Goal: Information Seeking & Learning: Check status

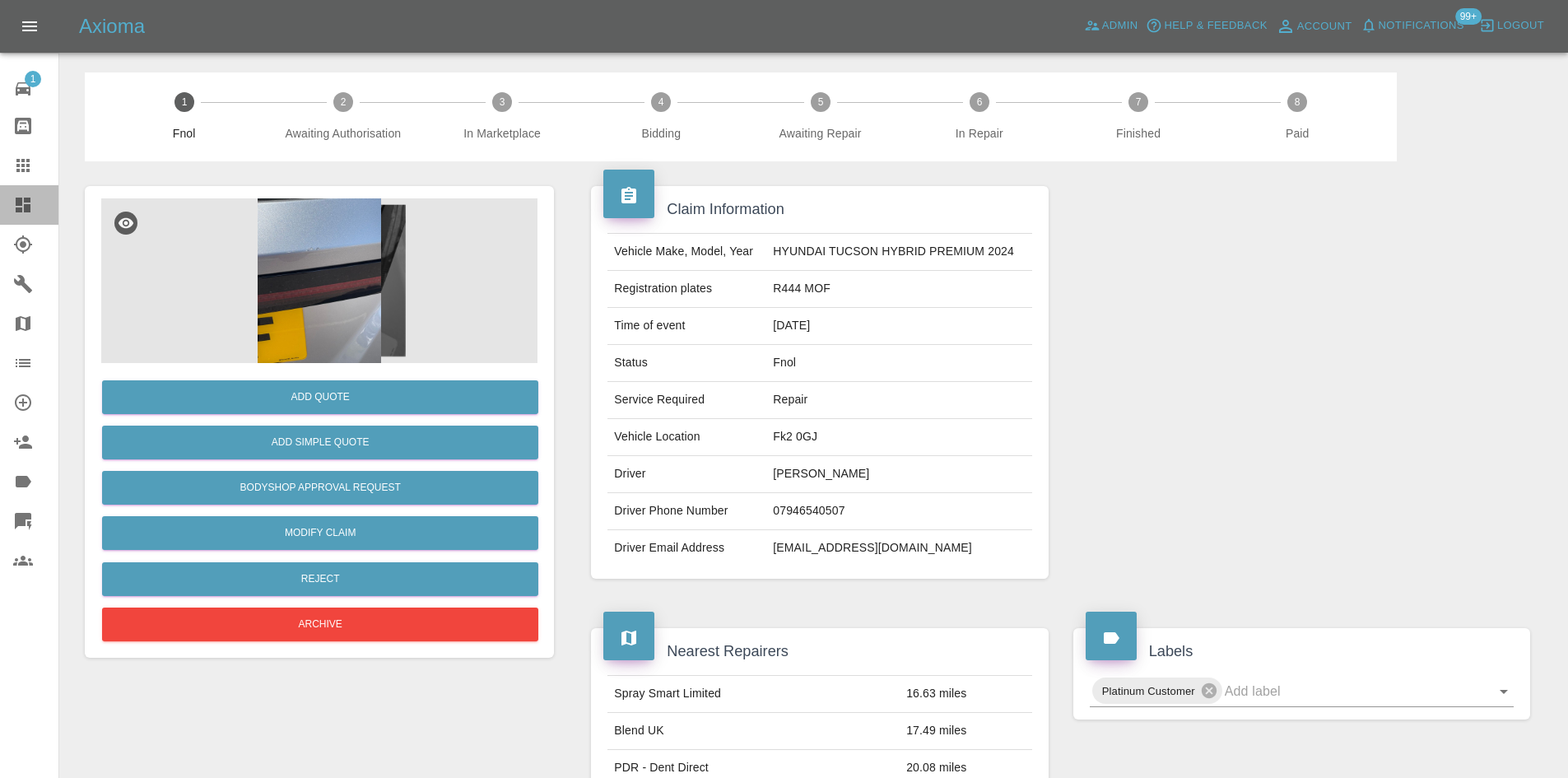
click at [38, 189] on link "Dashboard" at bounding box center [29, 205] width 59 height 40
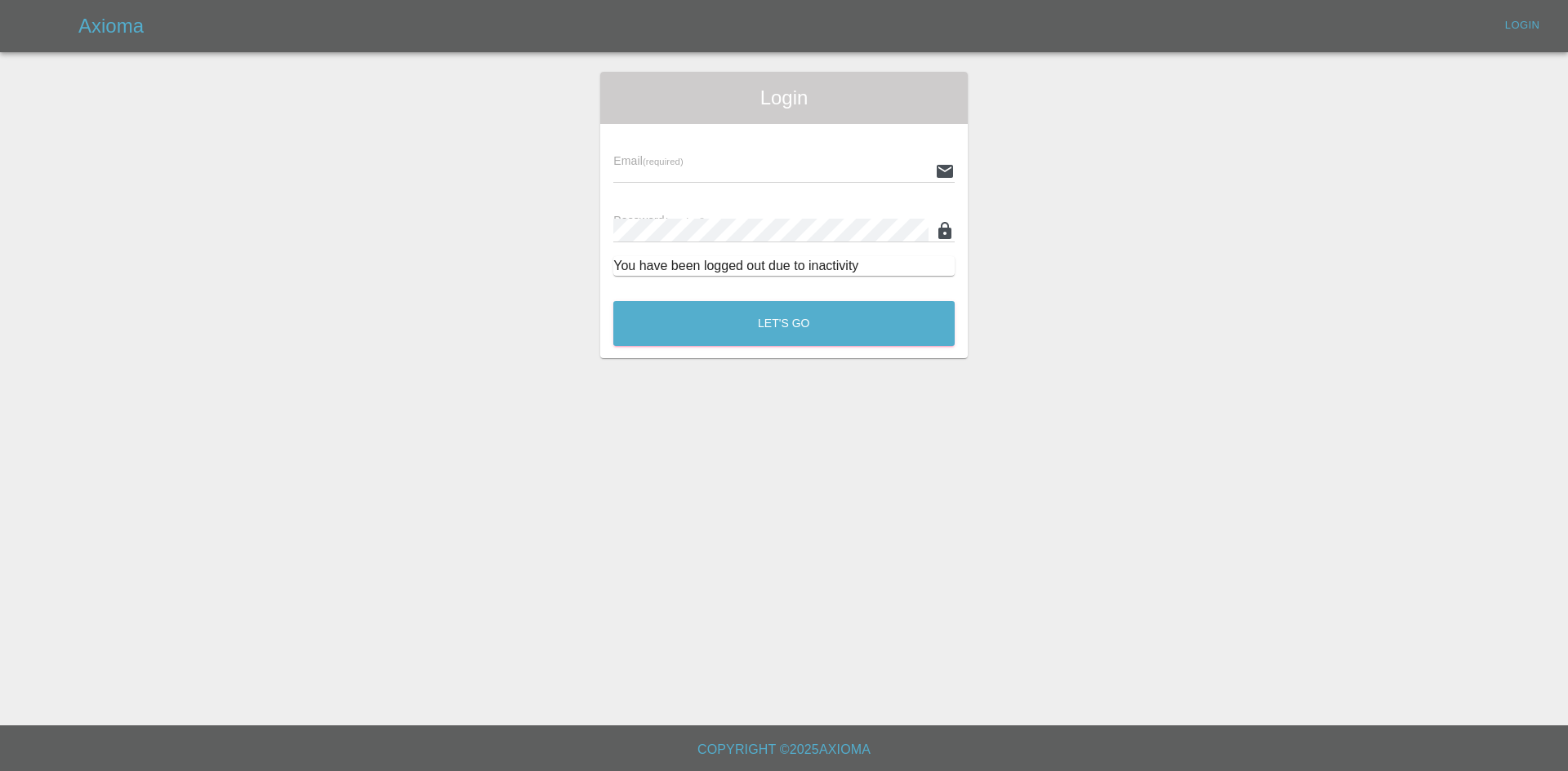
type input "[PERSON_NAME][EMAIL_ADDRESS][PERSON_NAME][DOMAIN_NAME]"
click at [683, 337] on button "Let's Go" at bounding box center [784, 323] width 342 height 44
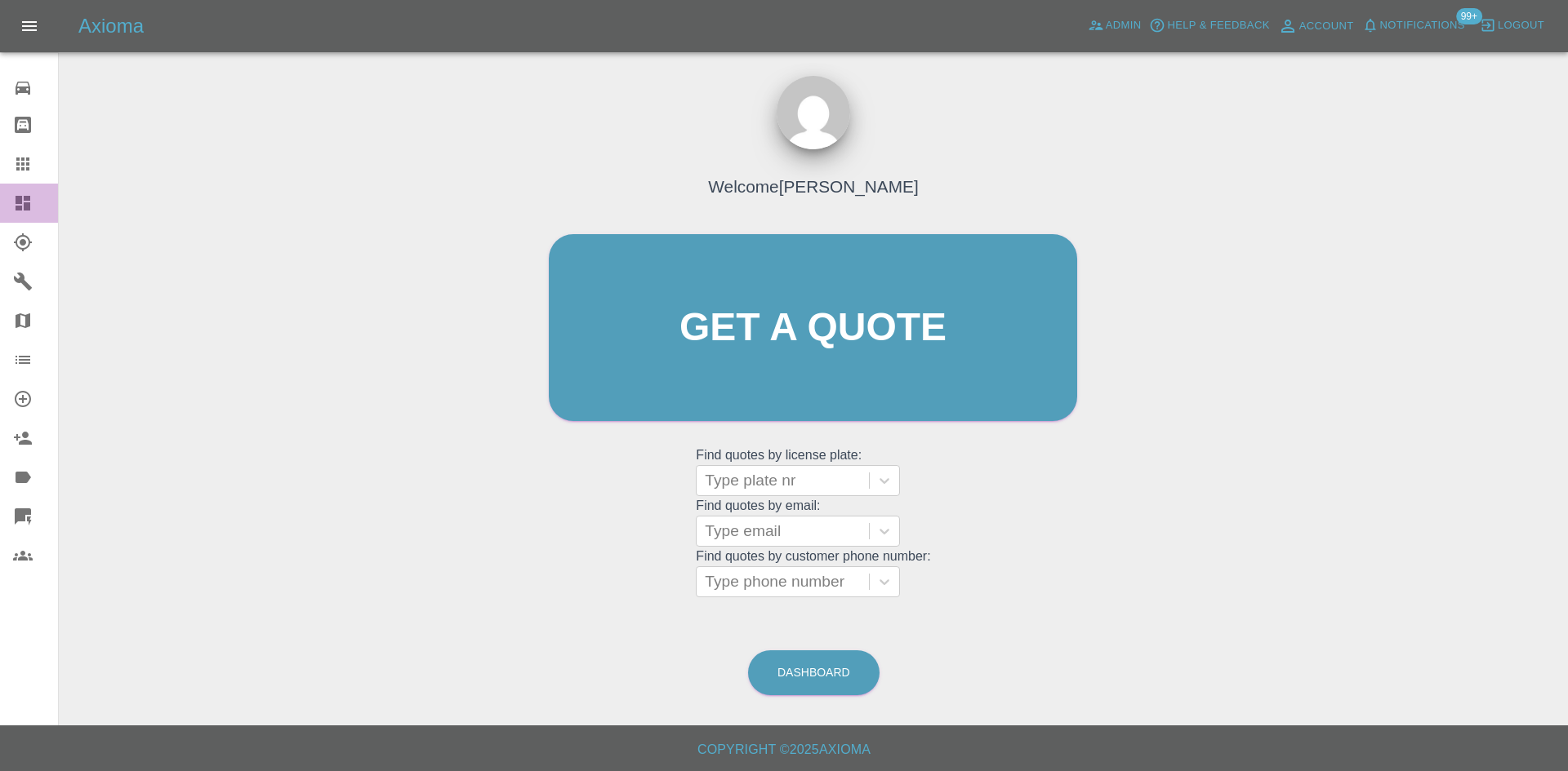
click at [0, 209] on link "Dashboard" at bounding box center [29, 203] width 58 height 40
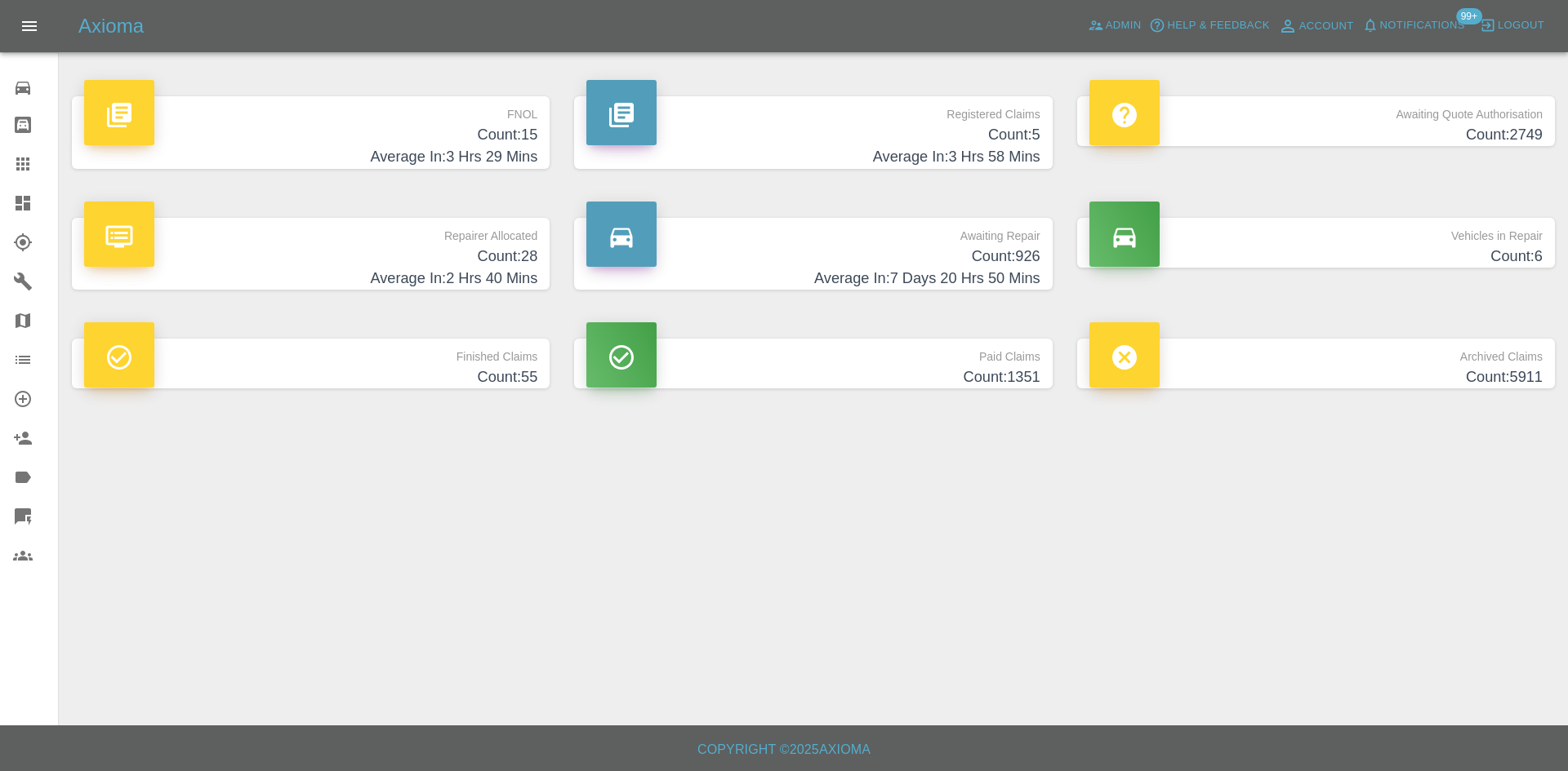
click at [470, 125] on h4 "Count: 15" at bounding box center [311, 134] width 453 height 22
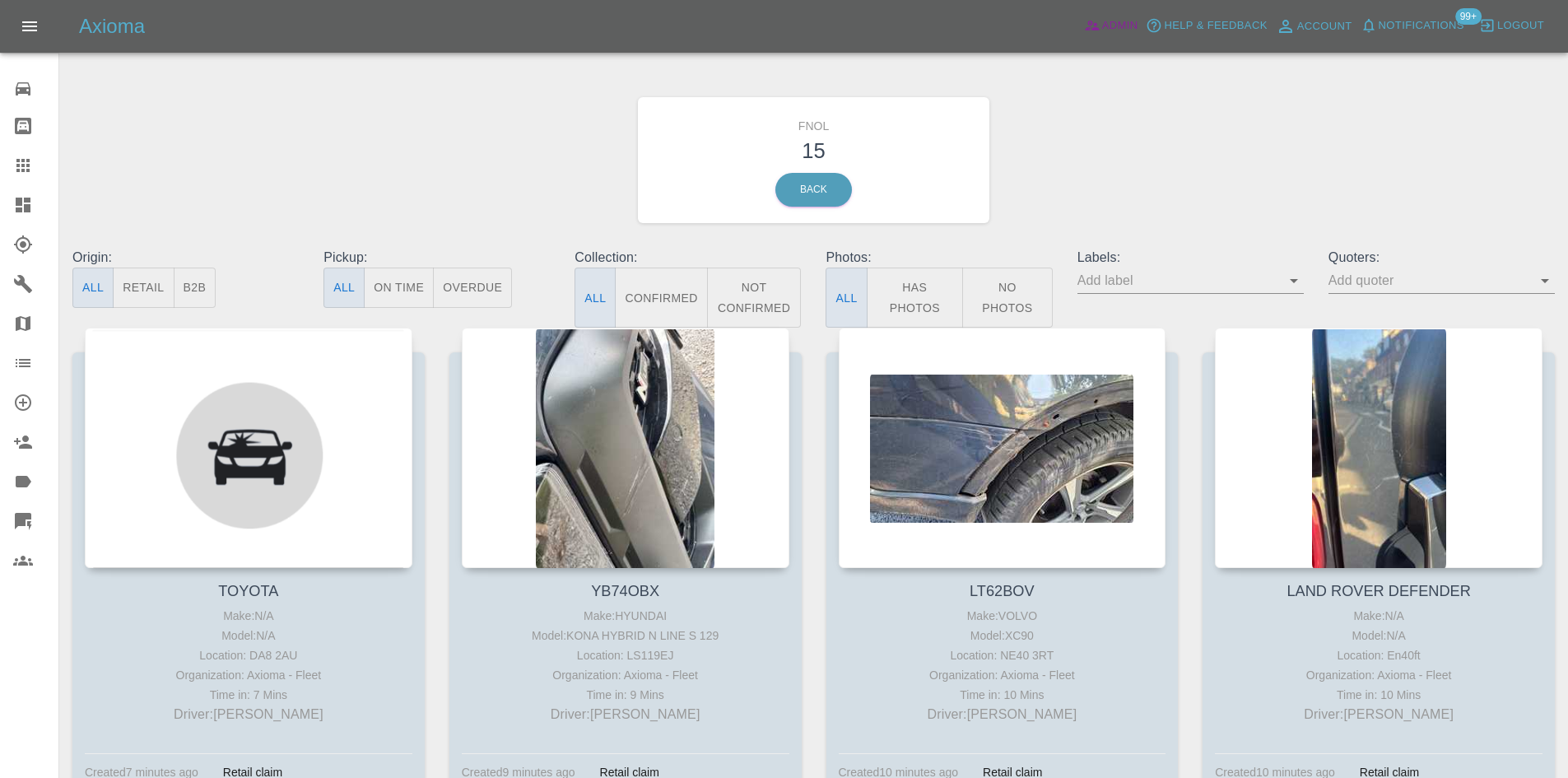
click at [1116, 21] on span "Admin" at bounding box center [1120, 25] width 36 height 19
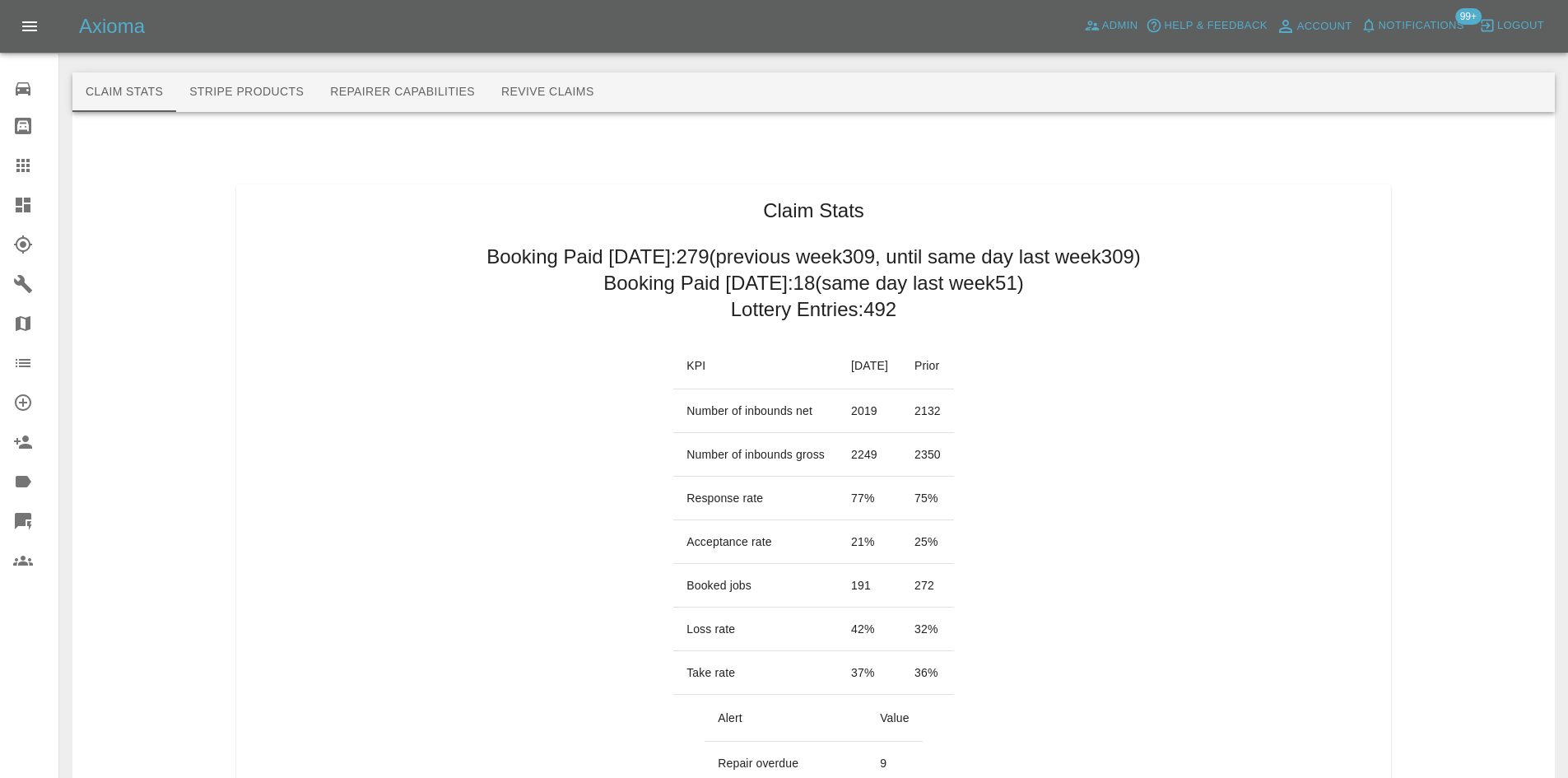
click at [34, 215] on link "Dashboard" at bounding box center [29, 205] width 59 height 40
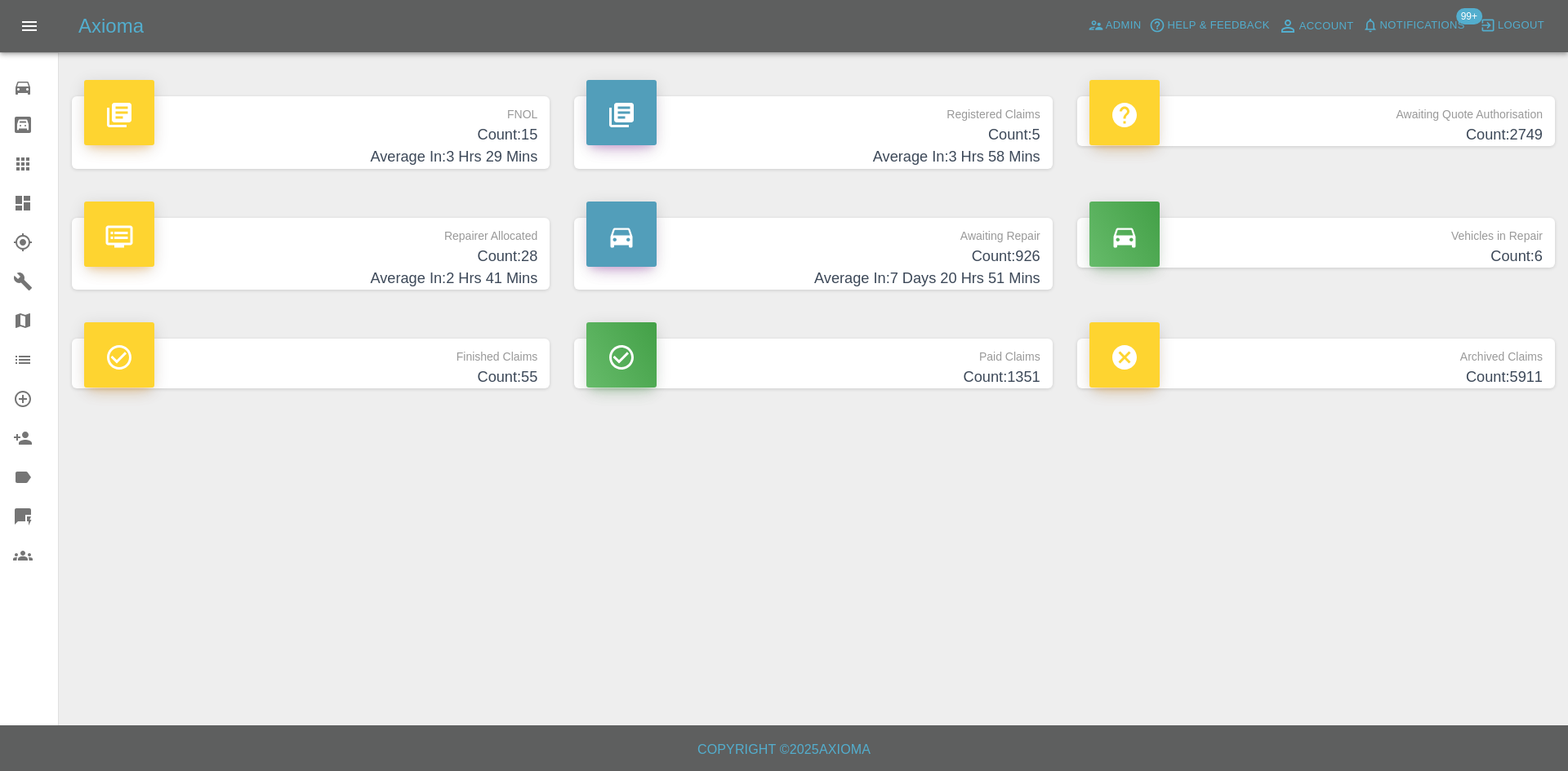
click at [400, 252] on h4 "Count: 28" at bounding box center [311, 256] width 453 height 22
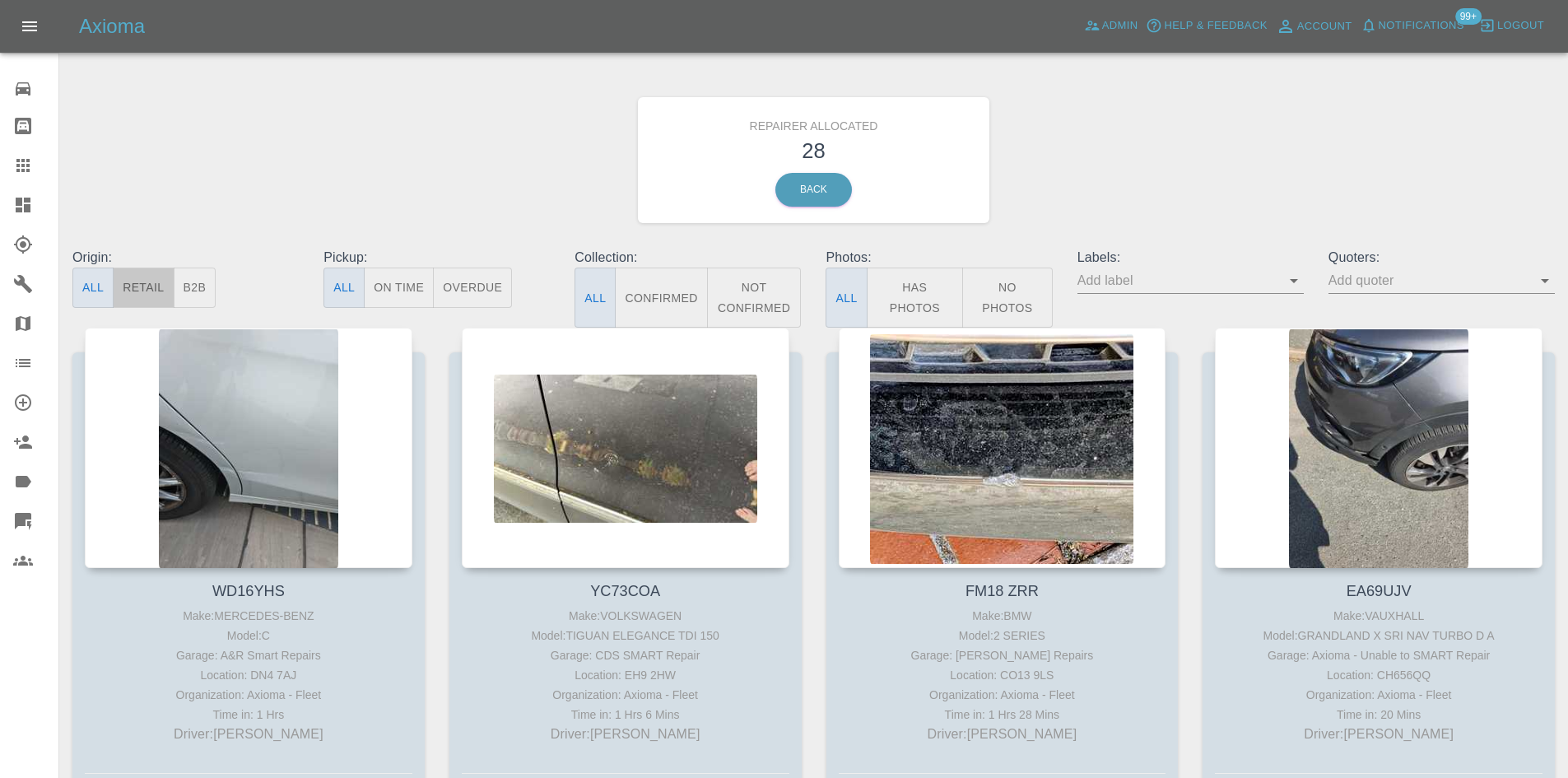
click at [168, 289] on button "Retail" at bounding box center [143, 287] width 60 height 40
click at [182, 291] on button "B2B" at bounding box center [195, 287] width 43 height 40
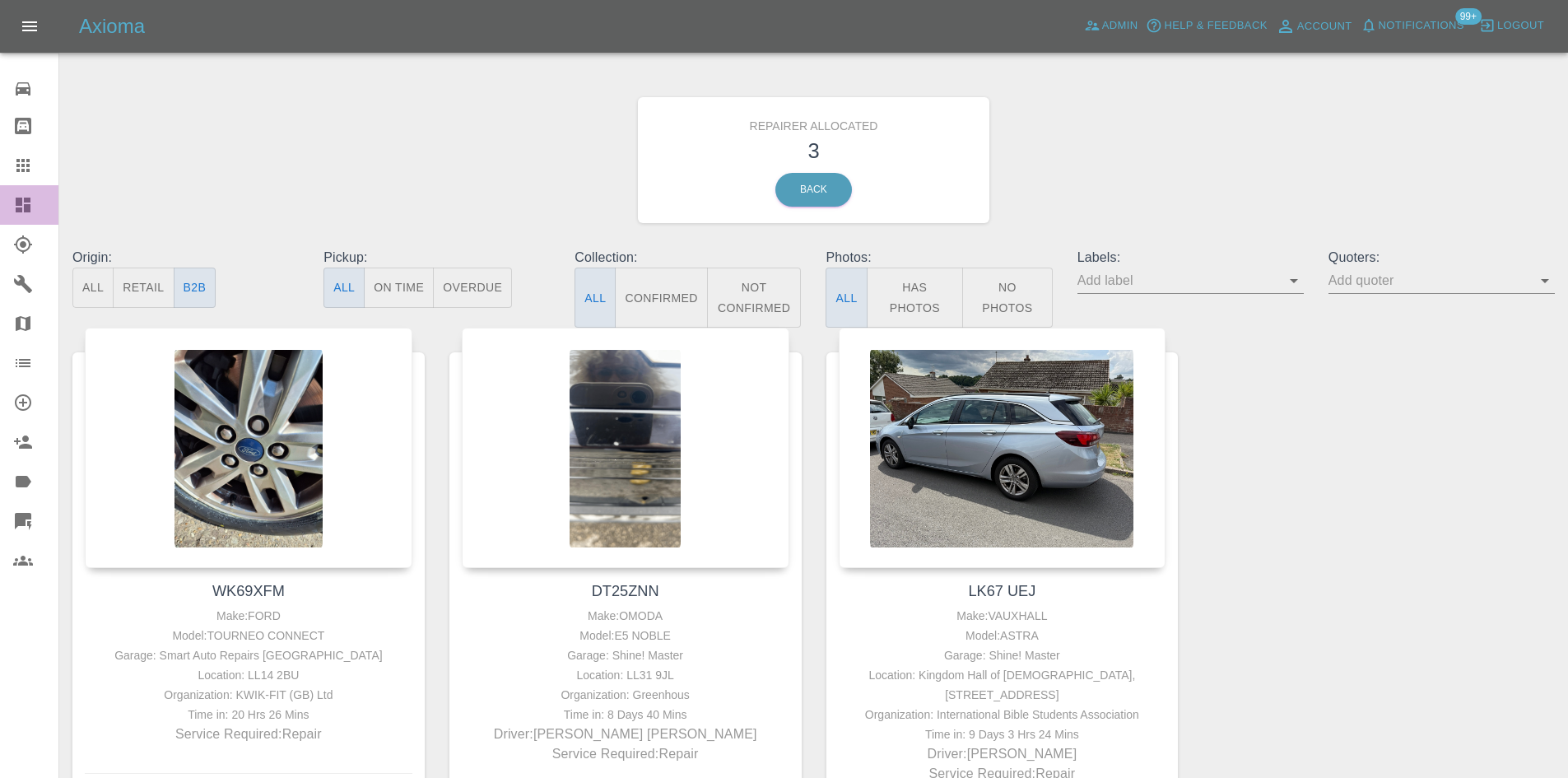
click at [26, 203] on icon at bounding box center [22, 205] width 15 height 15
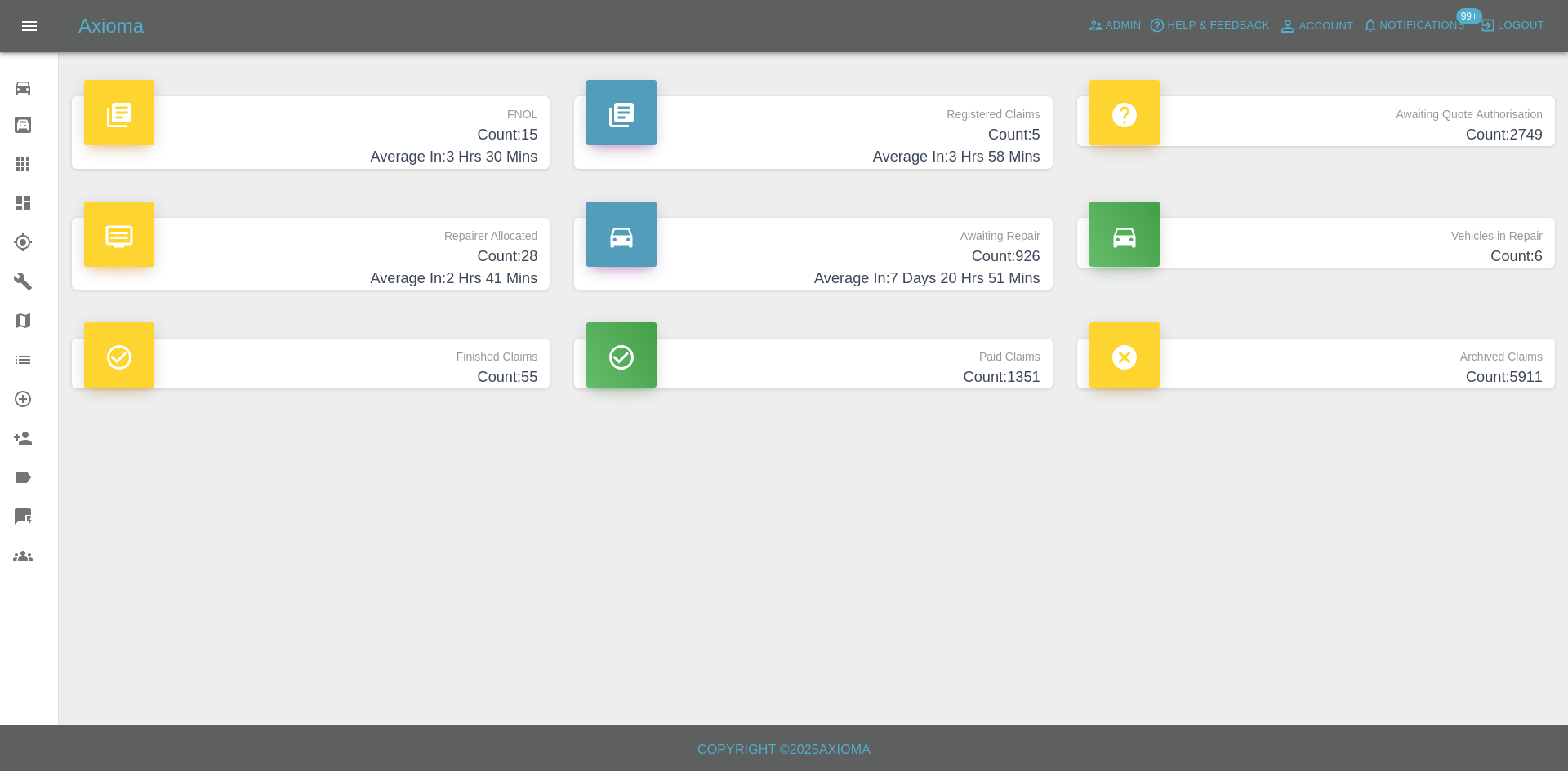
click at [714, 170] on div "Registered Claims Count: 5 Average In: 3 Hrs 58 Mins" at bounding box center [813, 133] width 502 height 122
click at [781, 130] on h4 "Count: 5" at bounding box center [813, 134] width 453 height 22
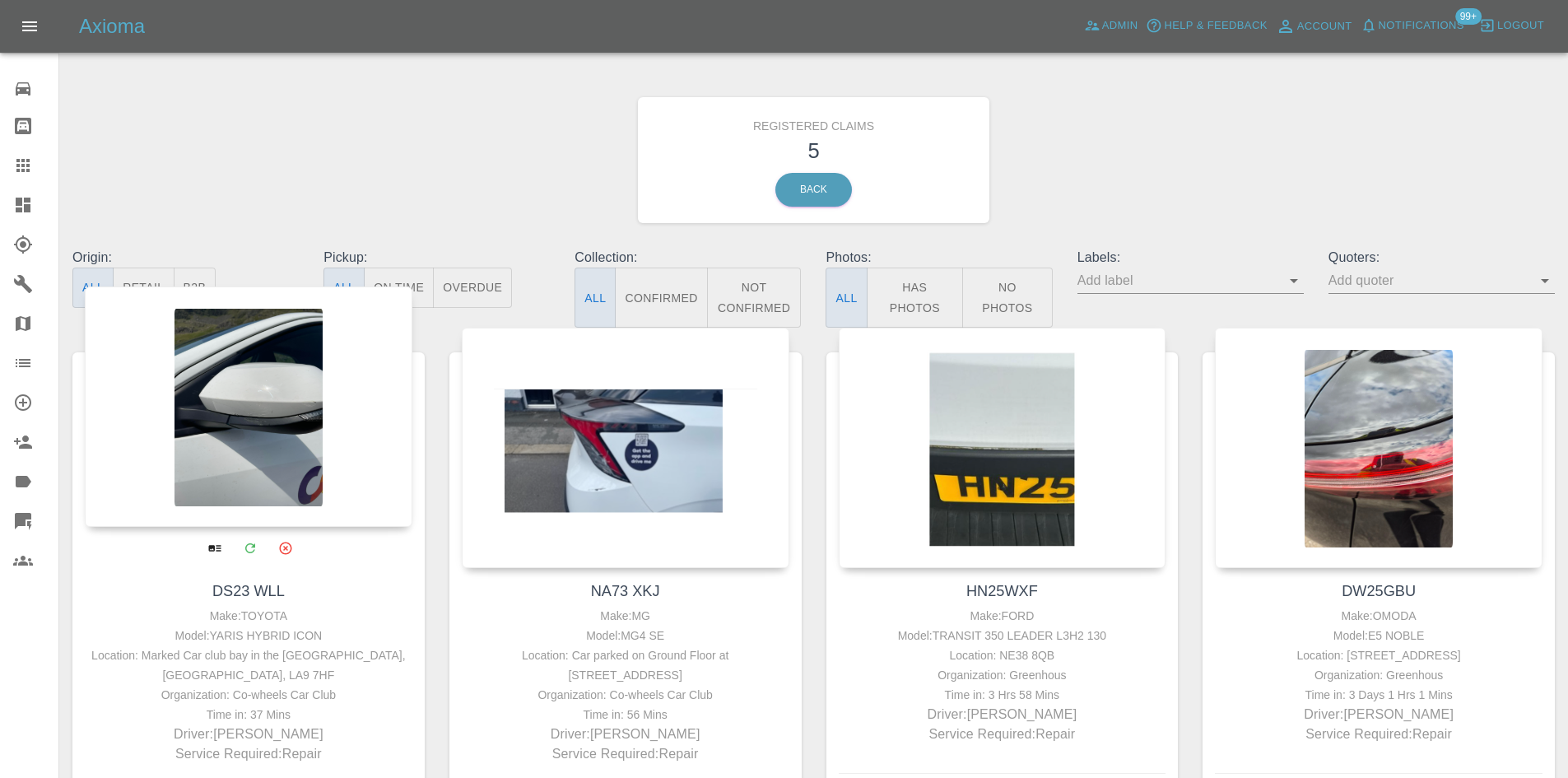
click at [294, 362] on div at bounding box center [249, 407] width 328 height 240
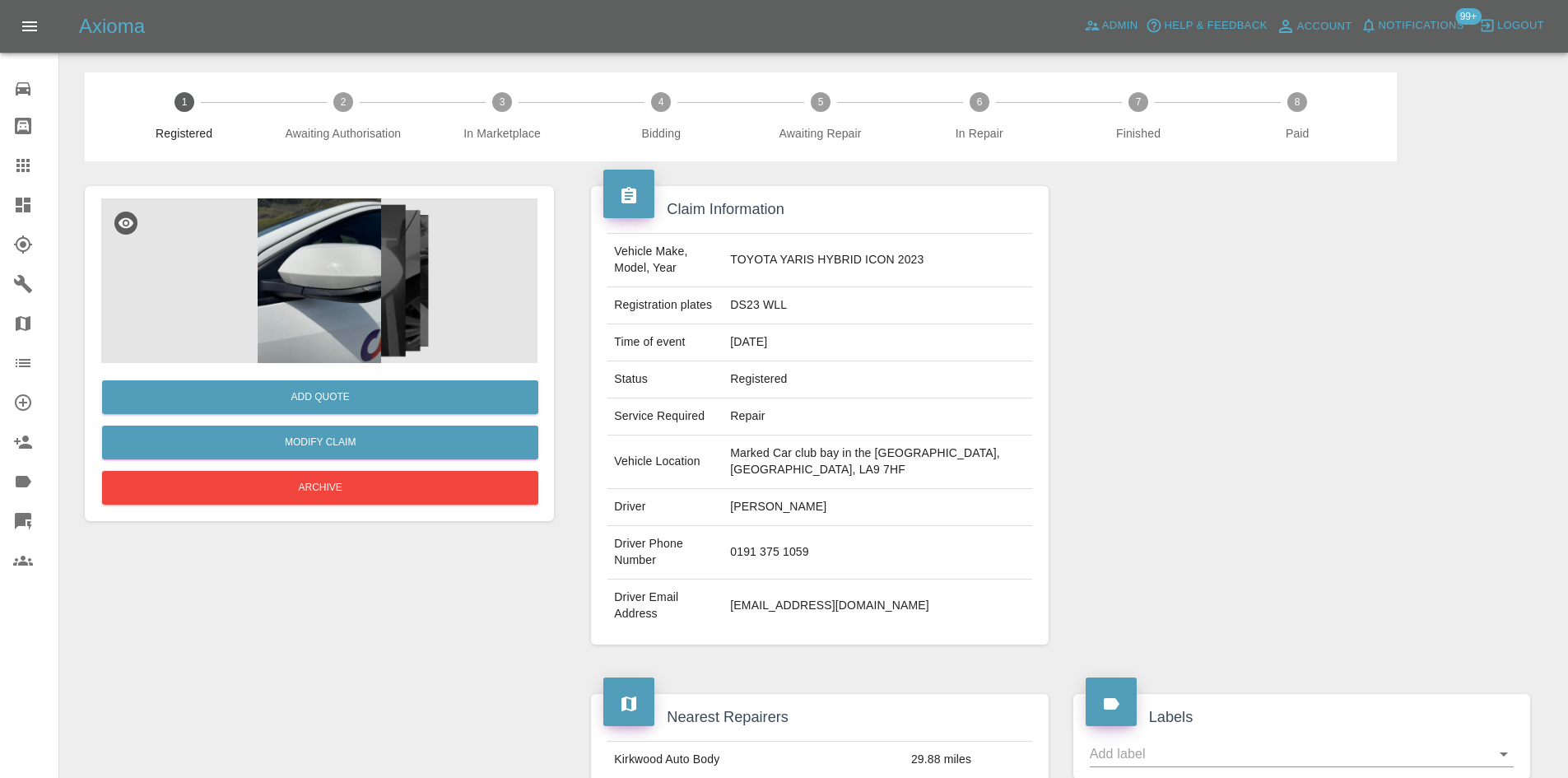
click at [323, 304] on img at bounding box center [319, 280] width 436 height 165
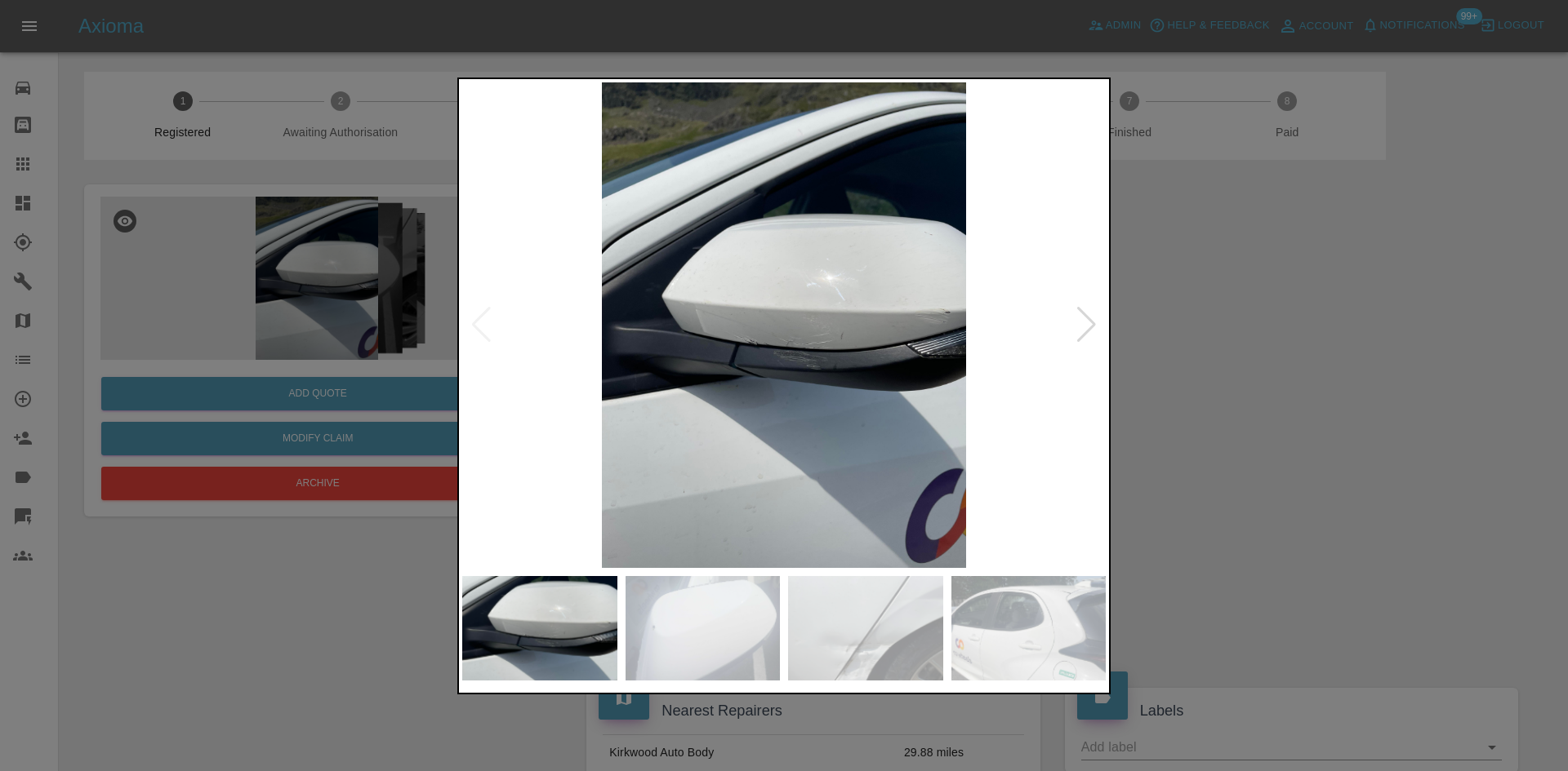
click at [1083, 327] on div at bounding box center [1086, 324] width 22 height 36
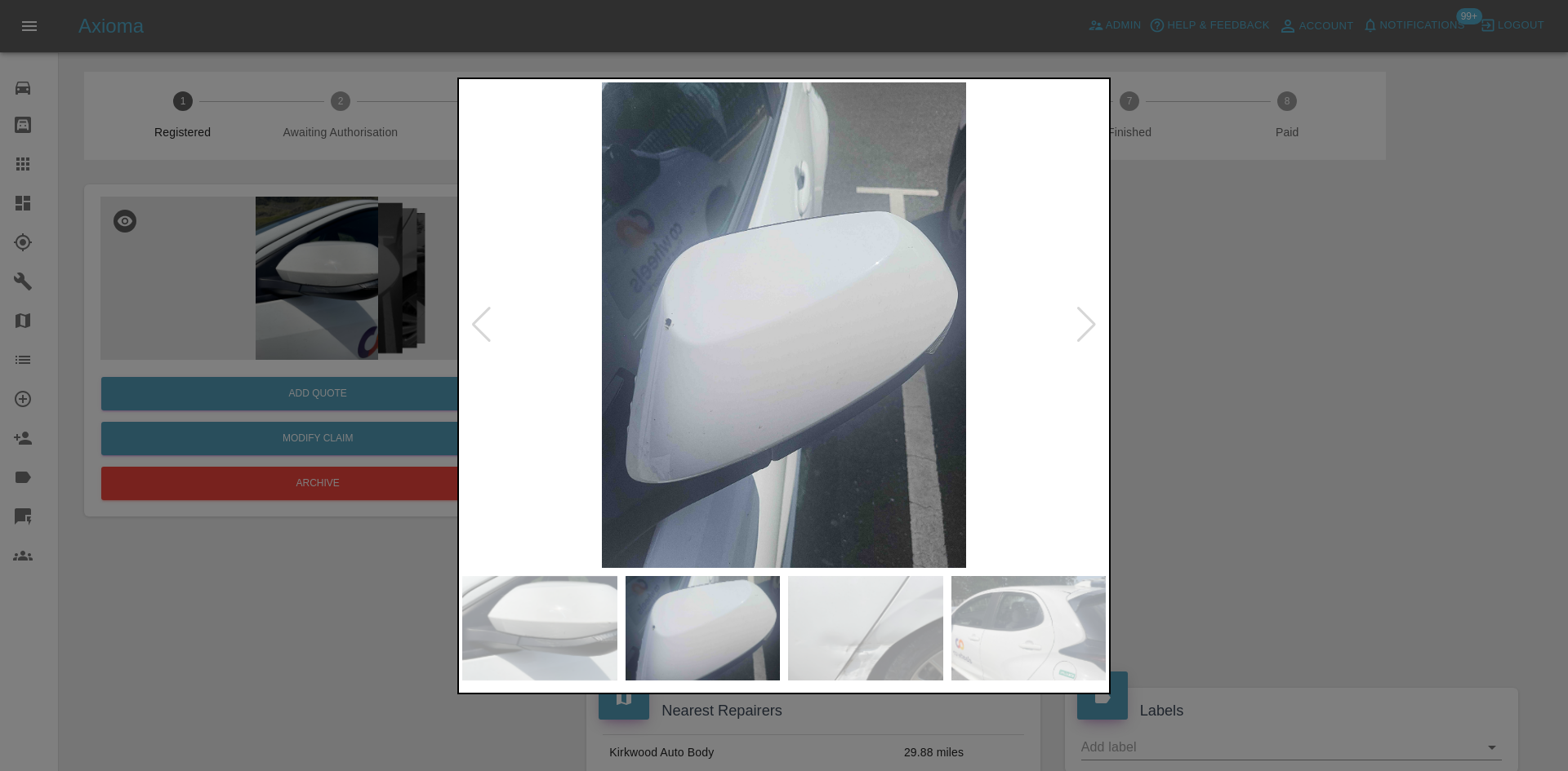
click at [1083, 327] on div at bounding box center [1086, 324] width 22 height 36
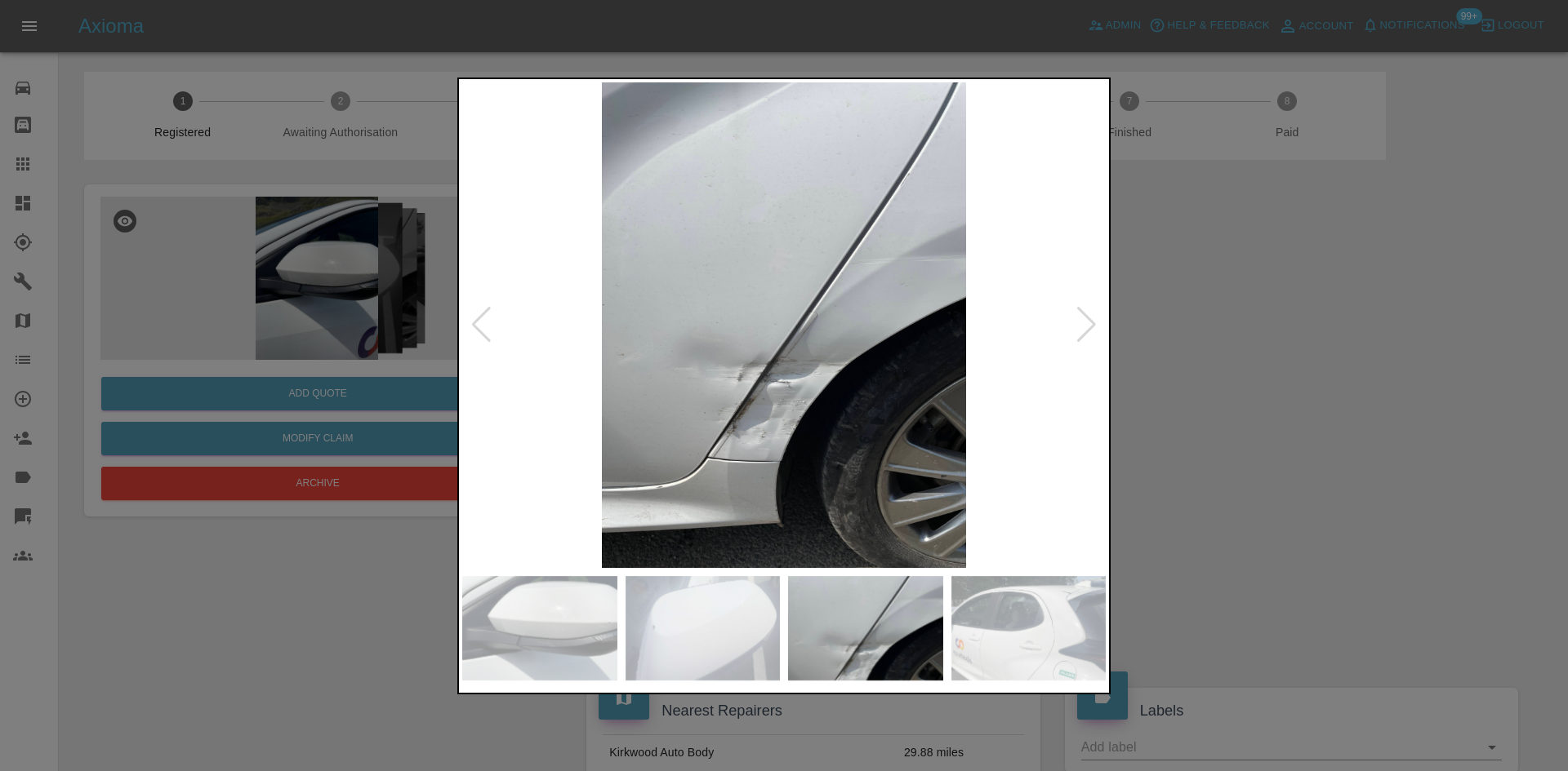
click at [1083, 327] on div at bounding box center [1086, 324] width 22 height 36
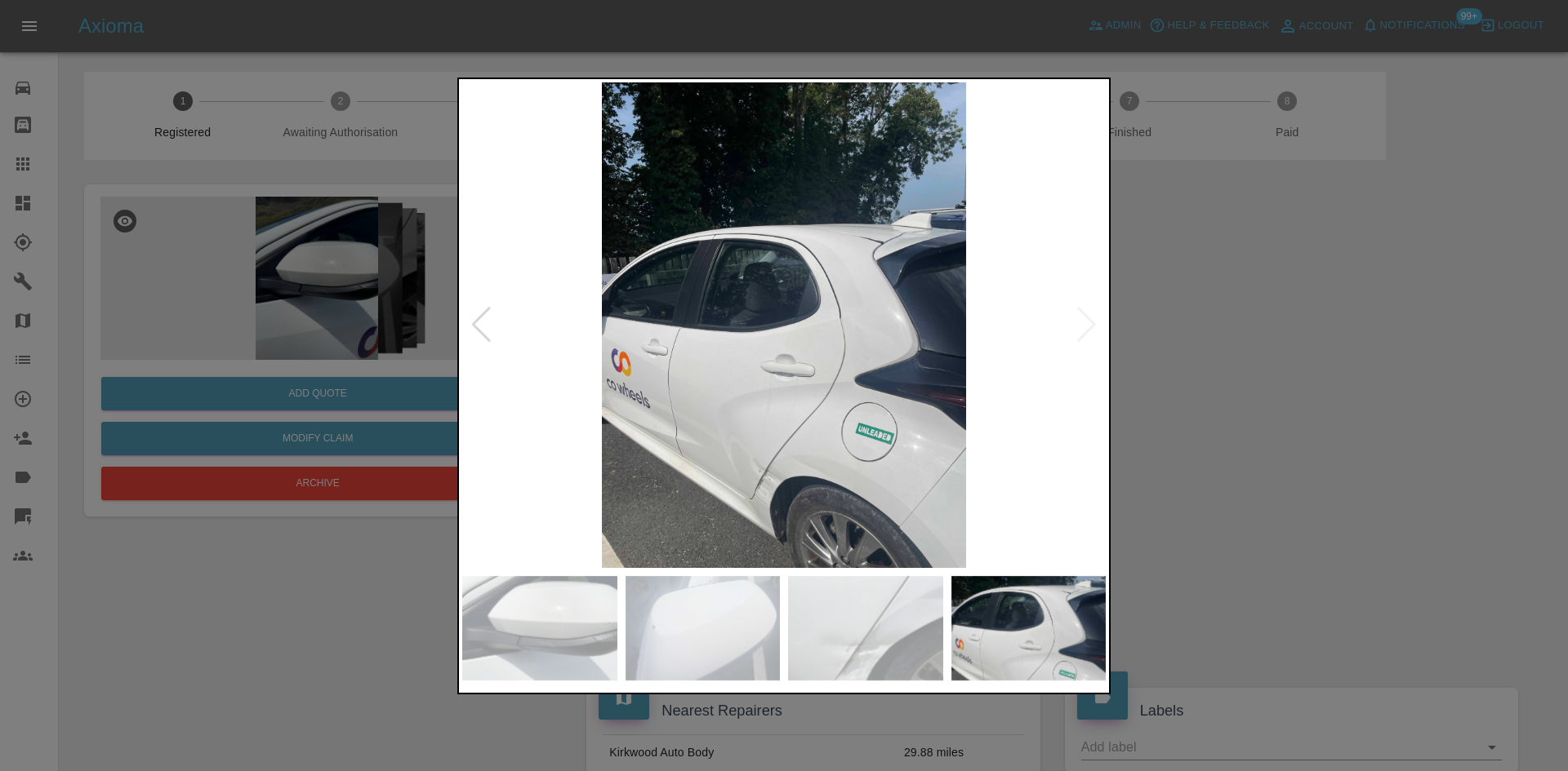
click at [840, 470] on img at bounding box center [784, 325] width 644 height 486
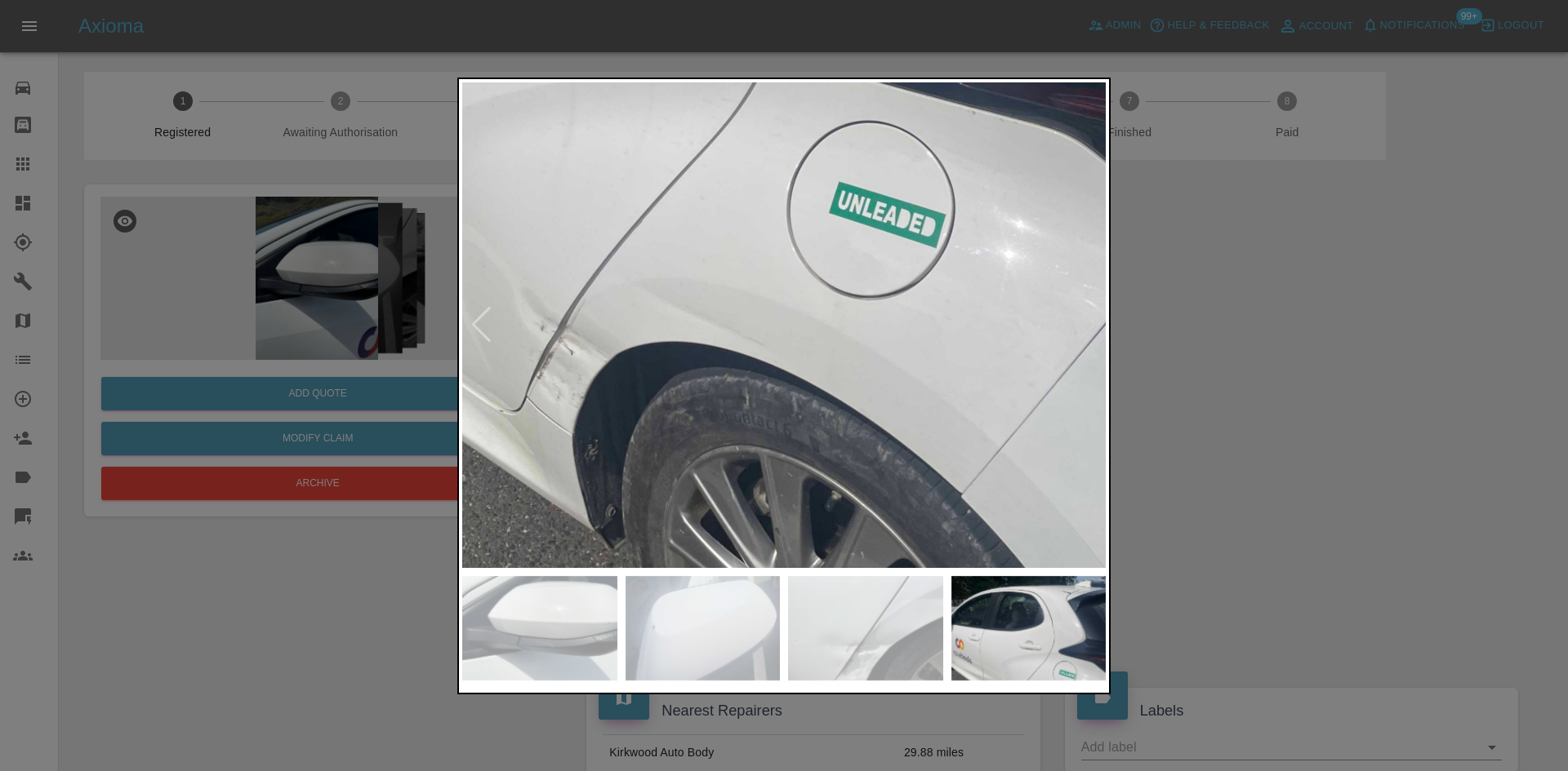
click at [1367, 327] on div at bounding box center [784, 385] width 1568 height 771
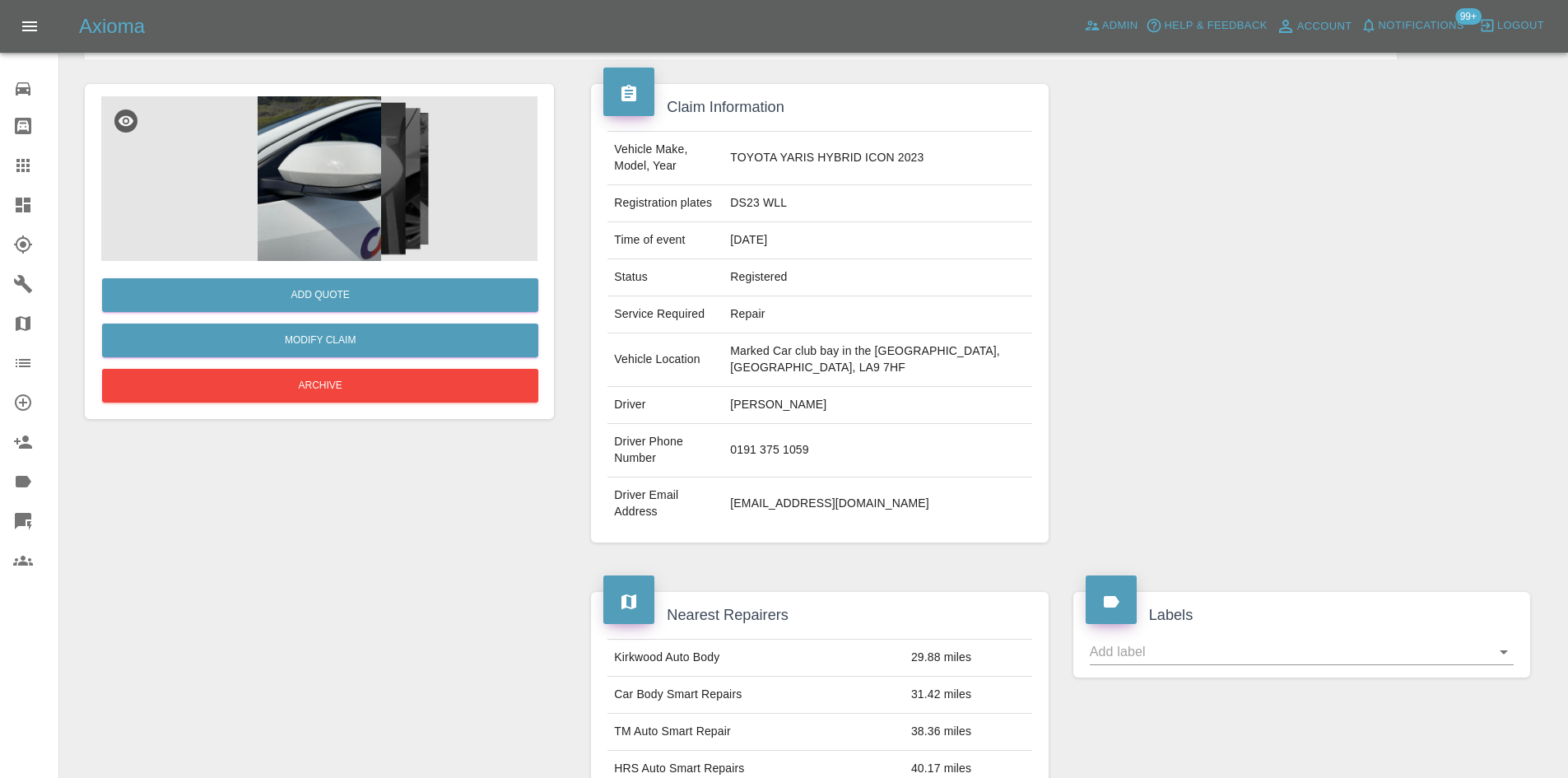
scroll to position [741, 0]
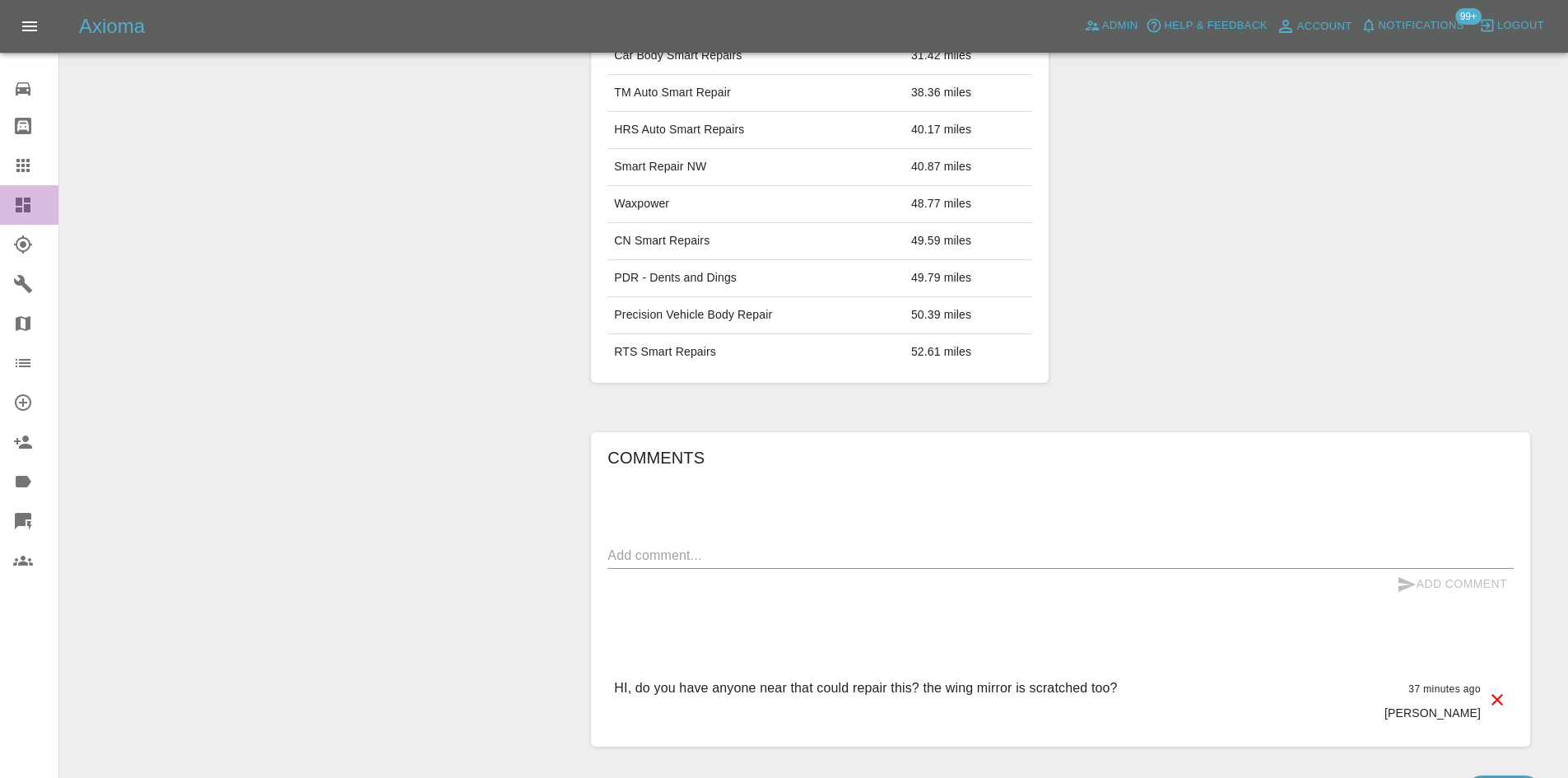
click at [13, 202] on link "Dashboard" at bounding box center [29, 205] width 59 height 40
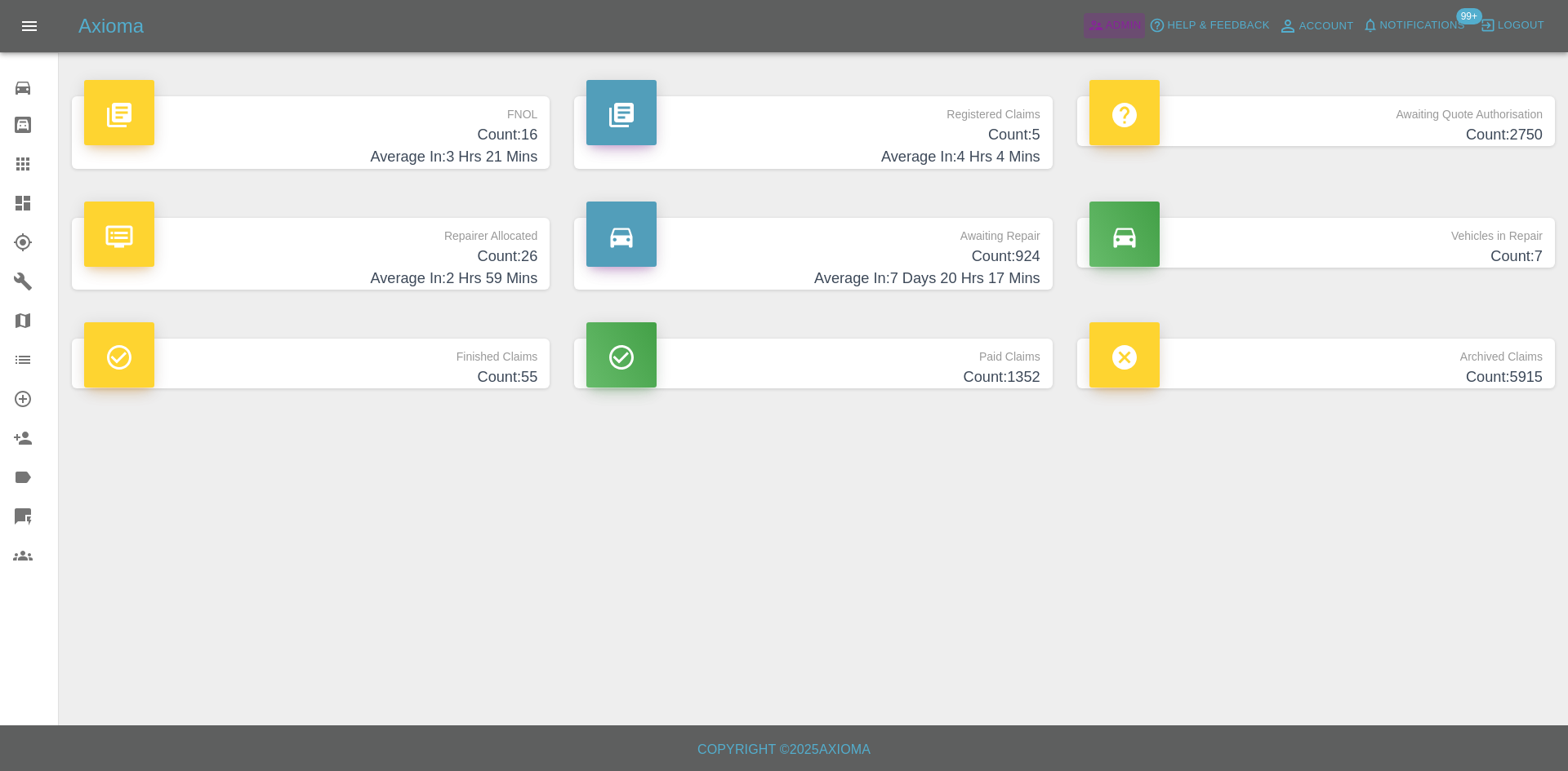
click at [1092, 33] on icon at bounding box center [1096, 25] width 16 height 16
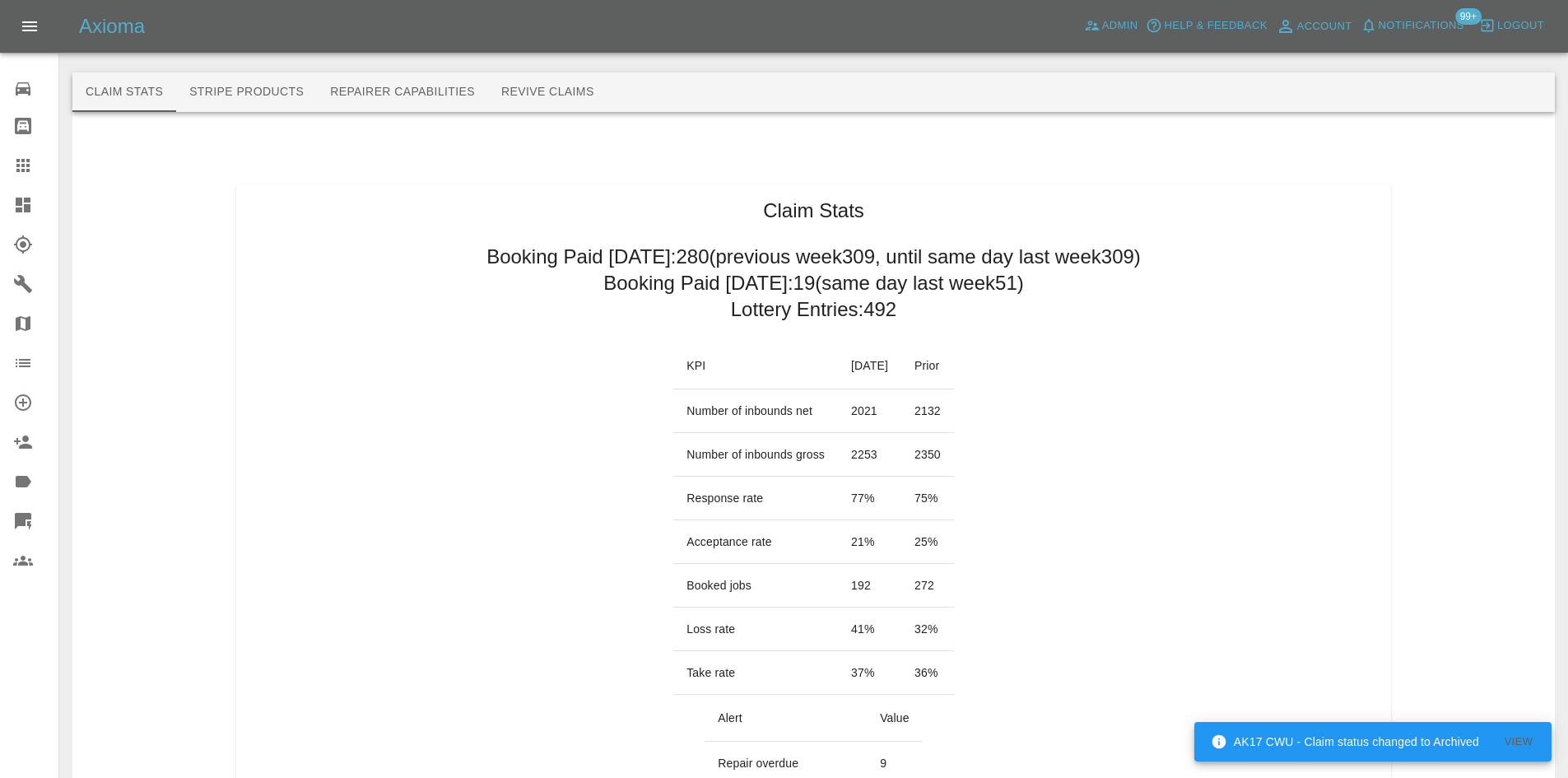
click at [26, 213] on icon at bounding box center [22, 205] width 15 height 15
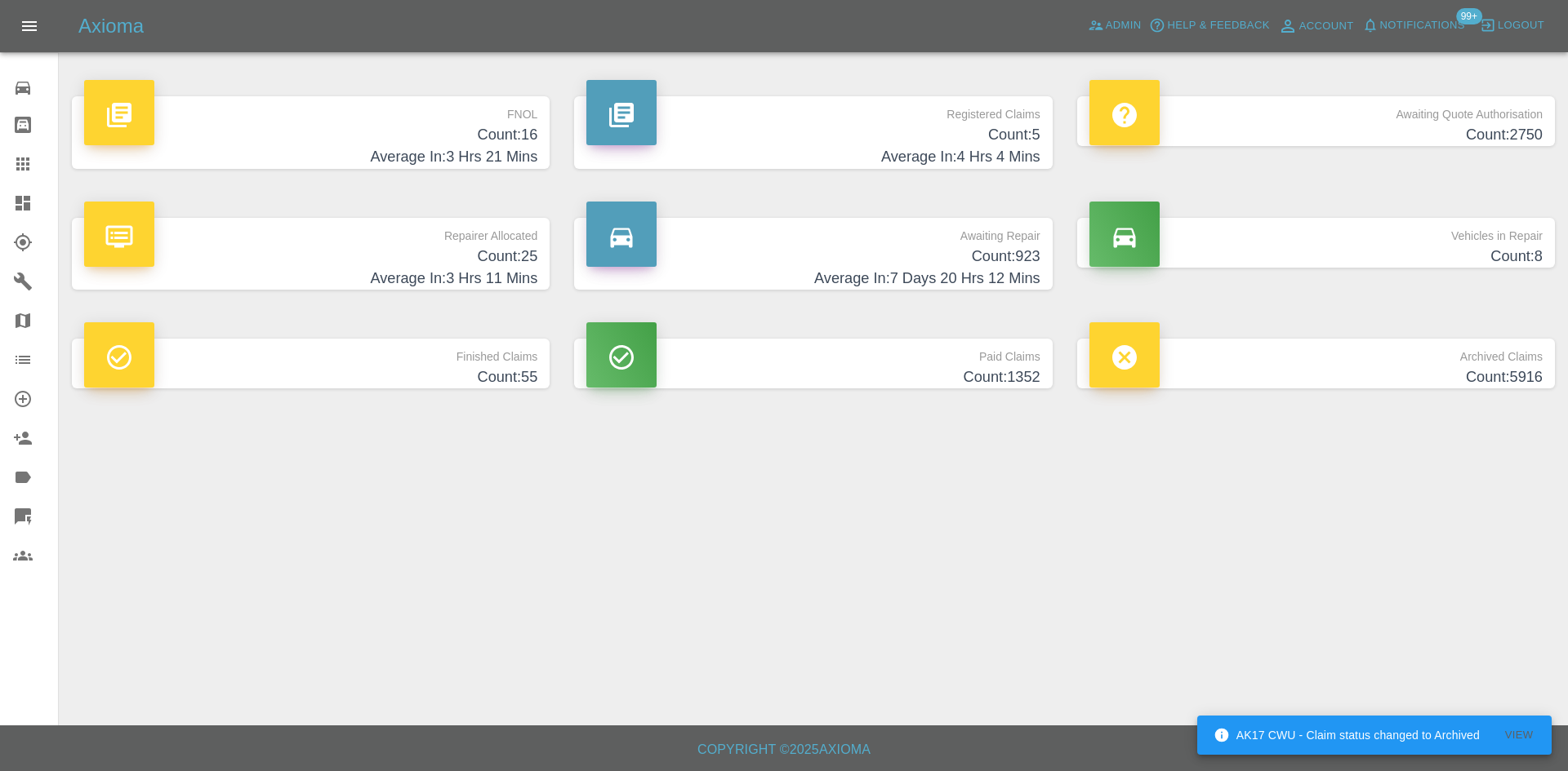
click at [406, 279] on h4 "Average In: 3 Hrs 11 Mins" at bounding box center [311, 279] width 453 height 22
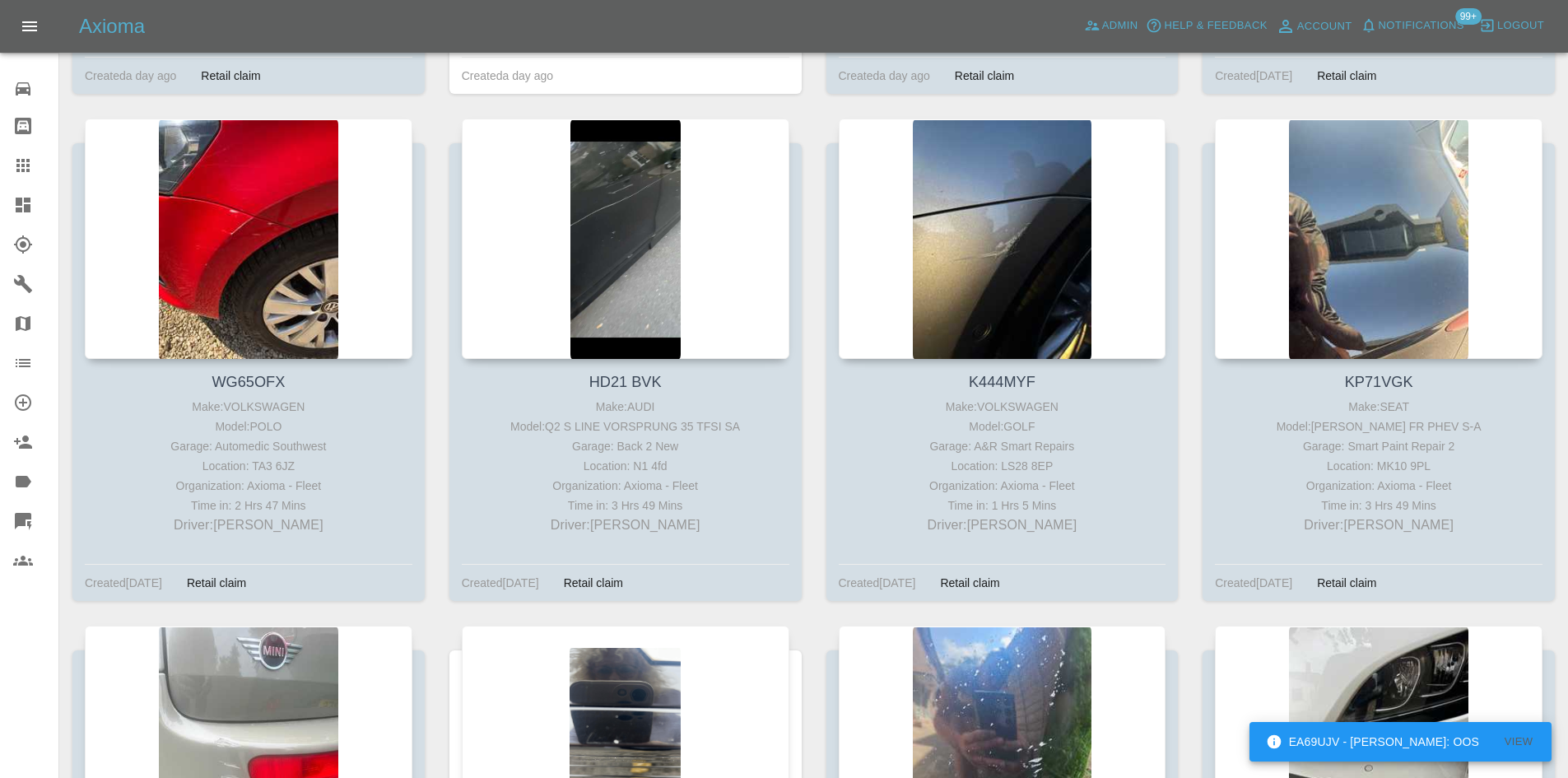
scroll to position [2224, 0]
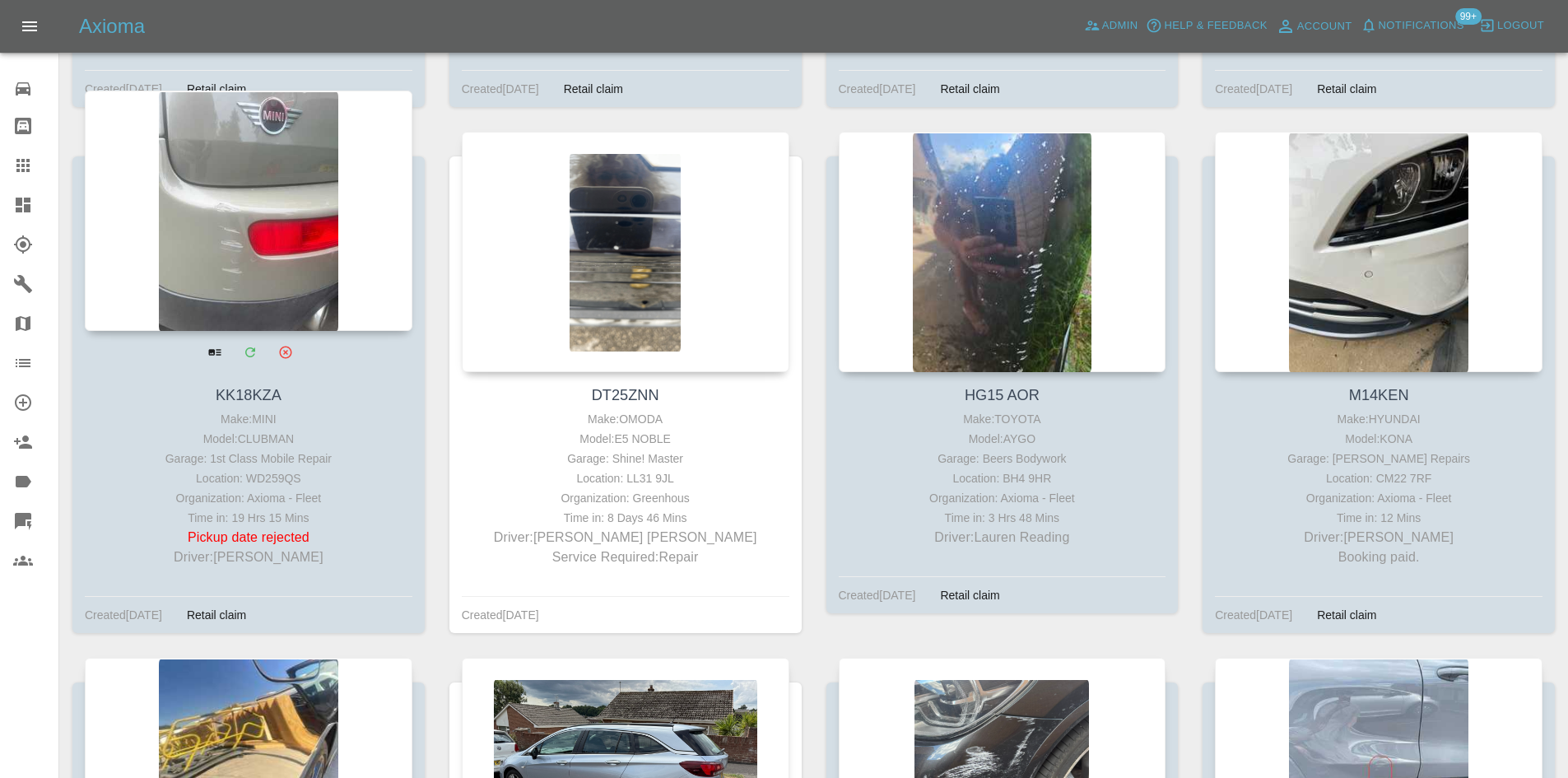
click at [277, 236] on div at bounding box center [249, 211] width 328 height 240
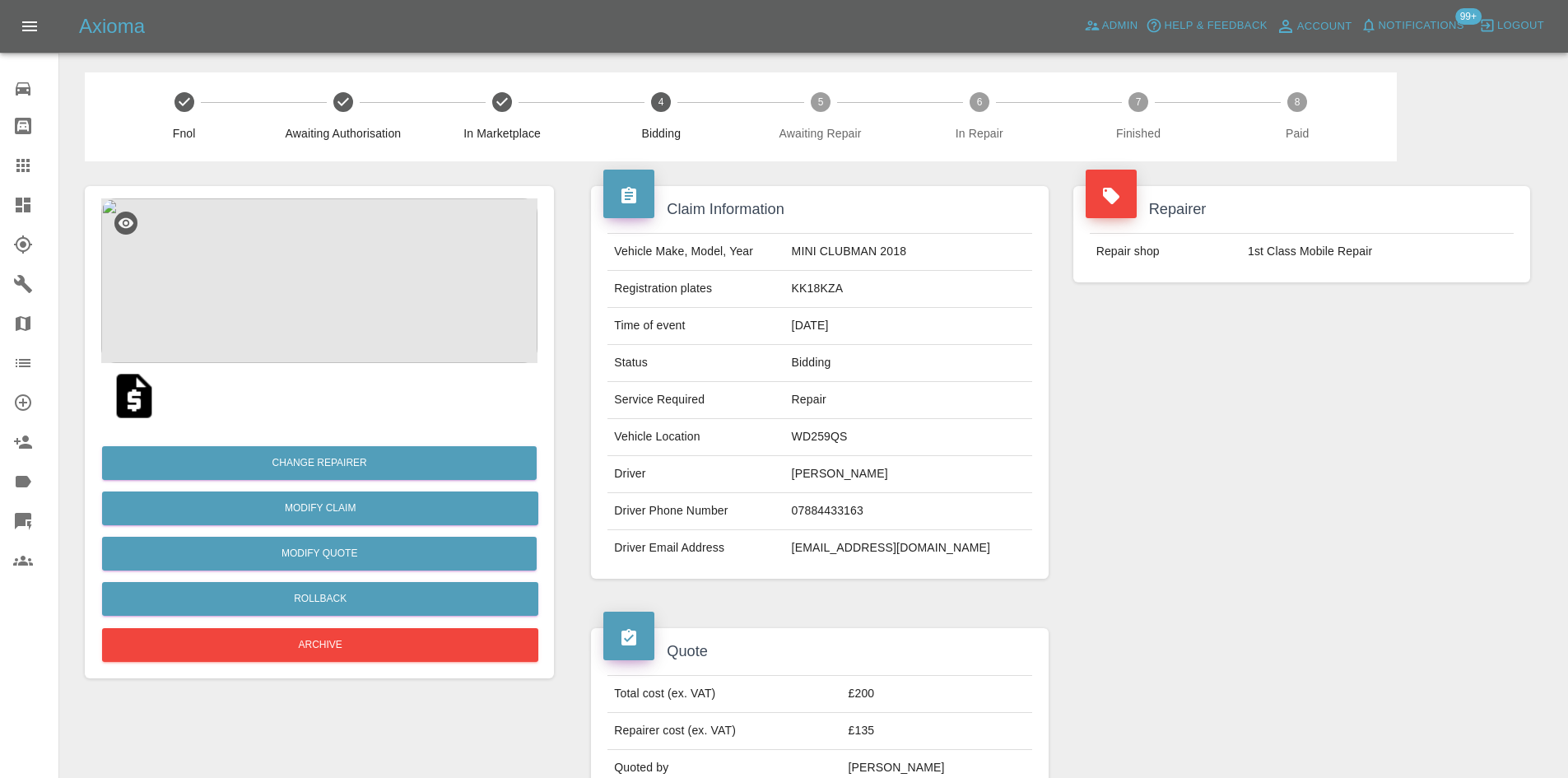
click at [1445, 30] on span "Notifications" at bounding box center [1422, 25] width 86 height 19
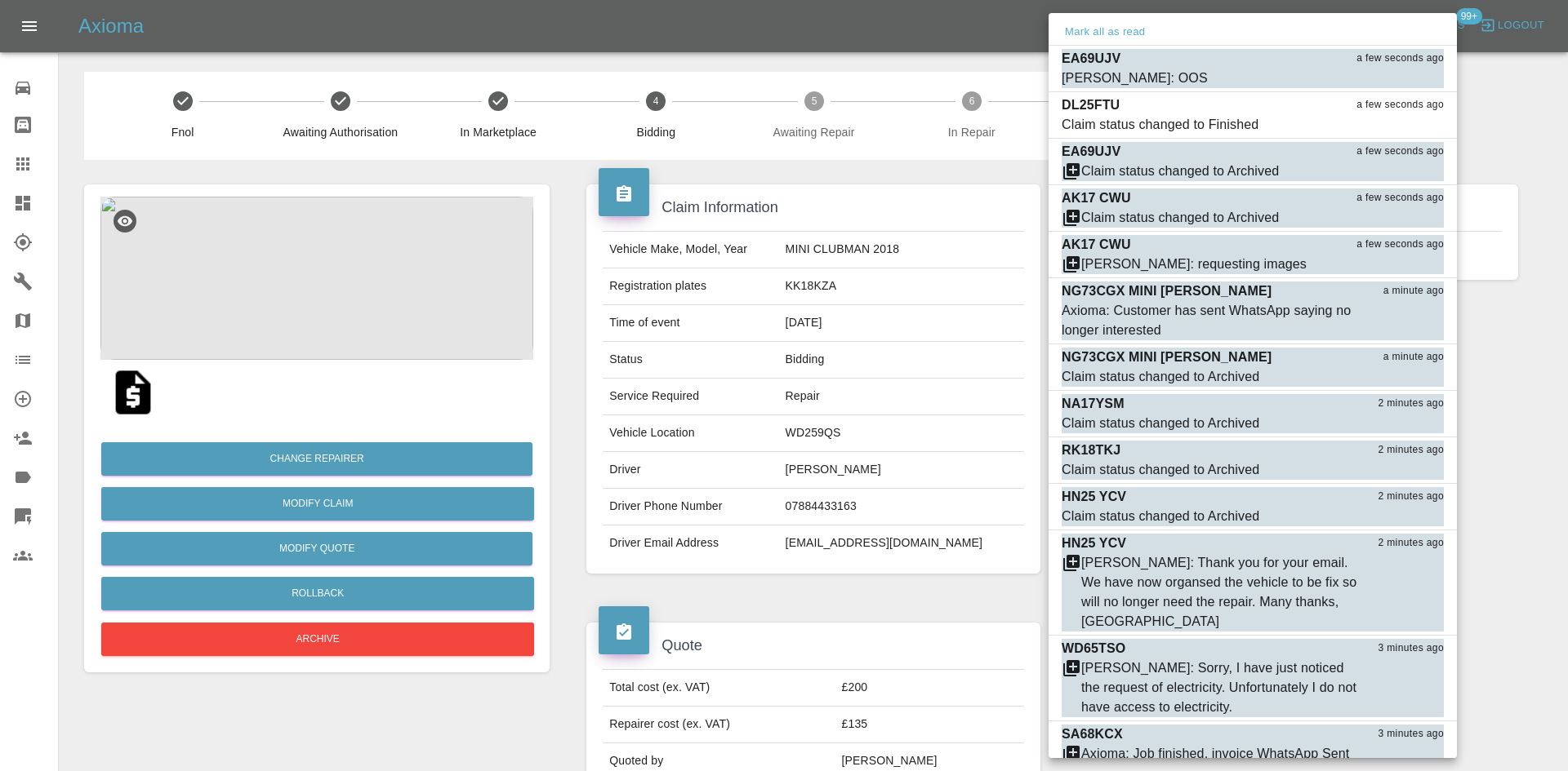
click at [1555, 400] on div at bounding box center [784, 385] width 1568 height 771
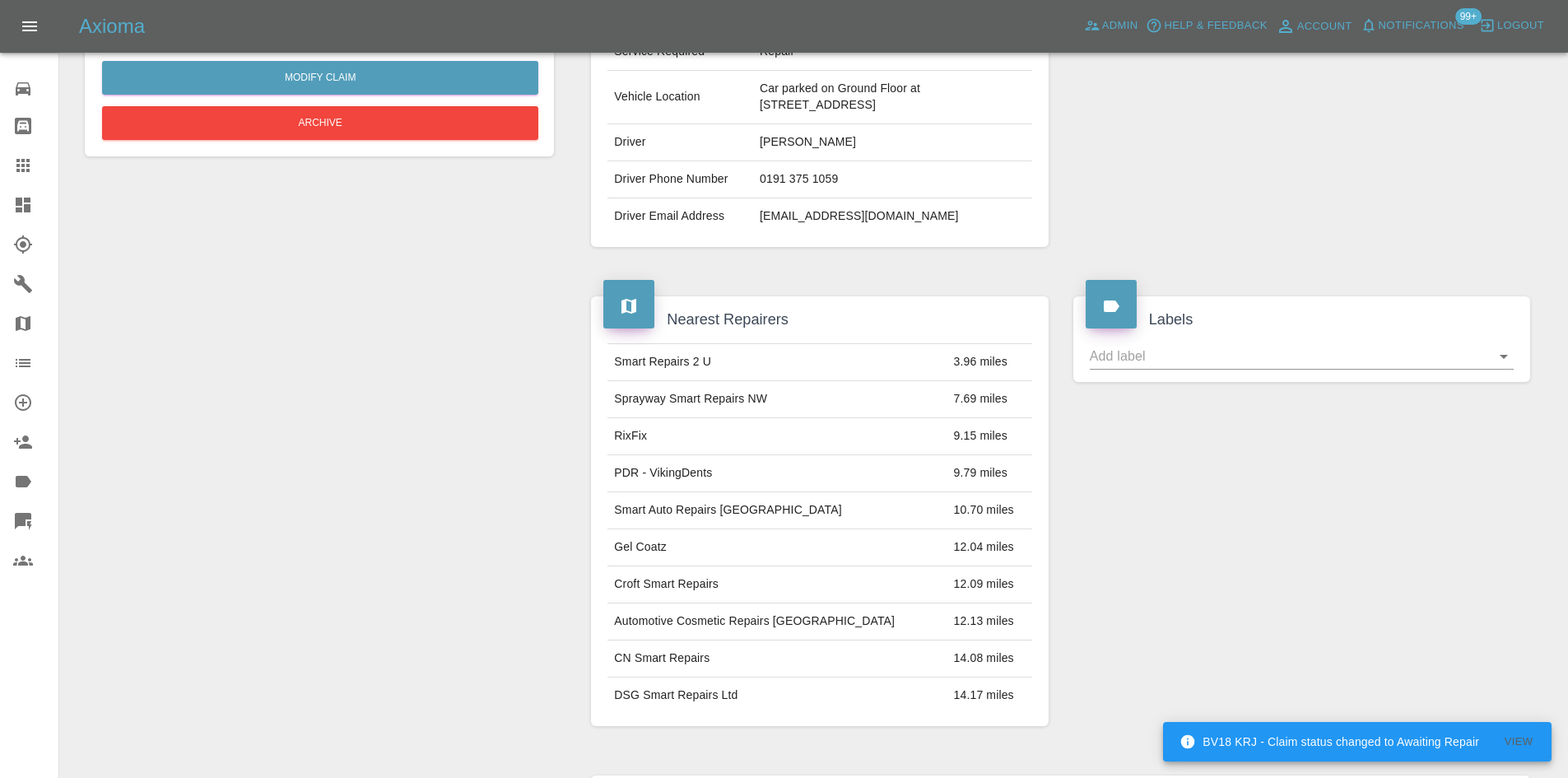
scroll to position [26, 0]
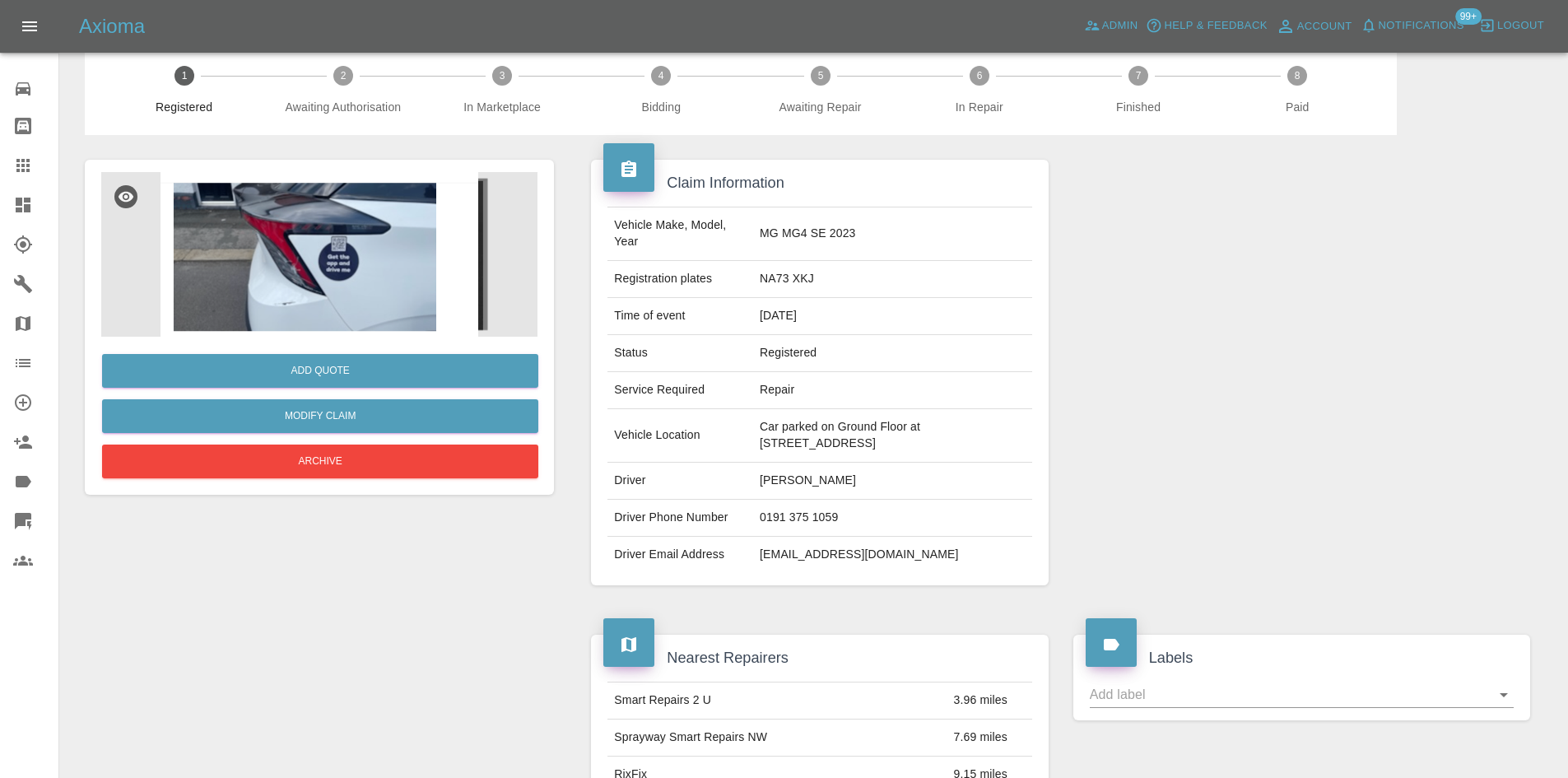
click at [438, 270] on img at bounding box center [319, 254] width 436 height 165
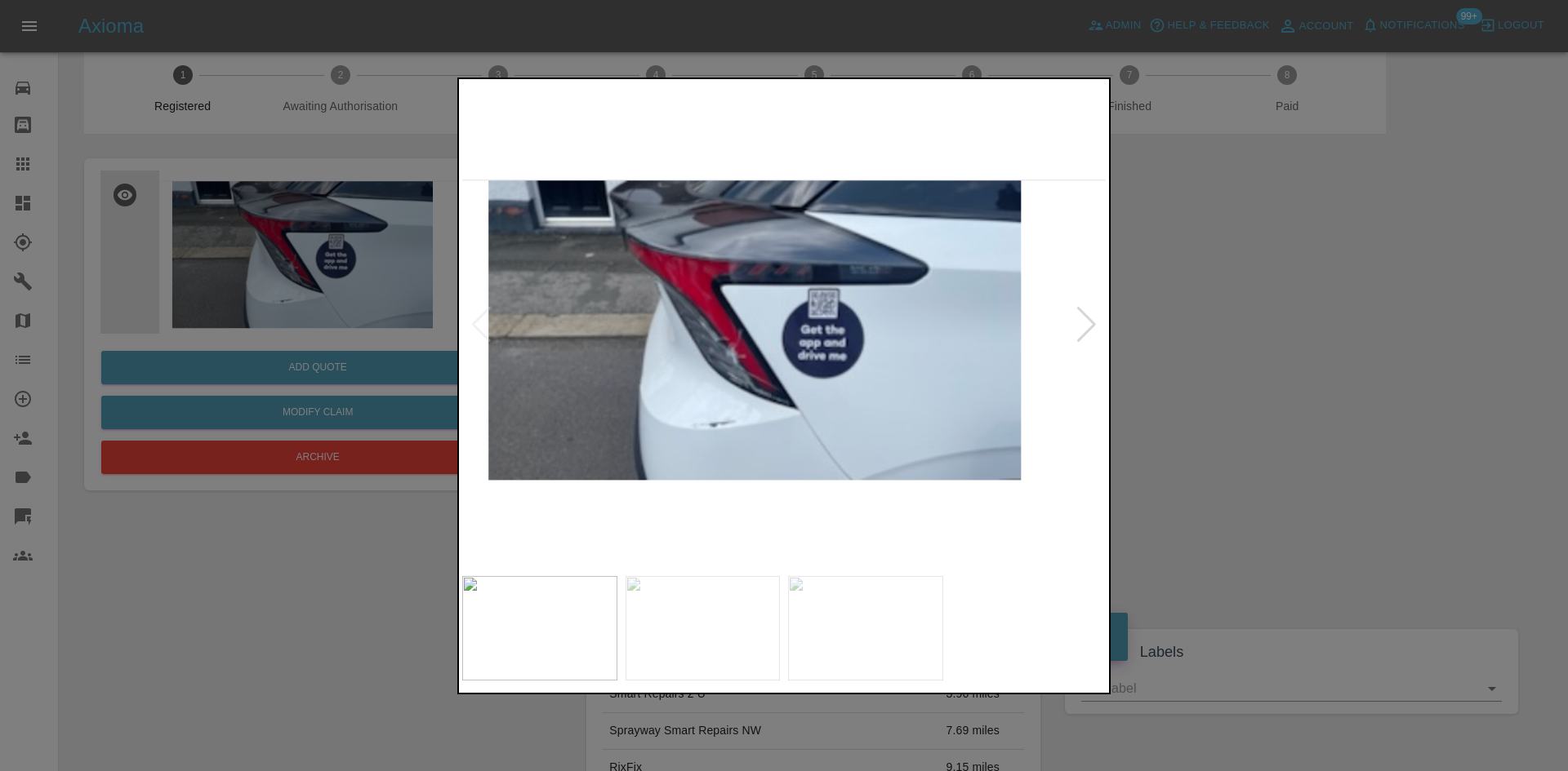
click at [1088, 319] on div at bounding box center [1086, 324] width 22 height 36
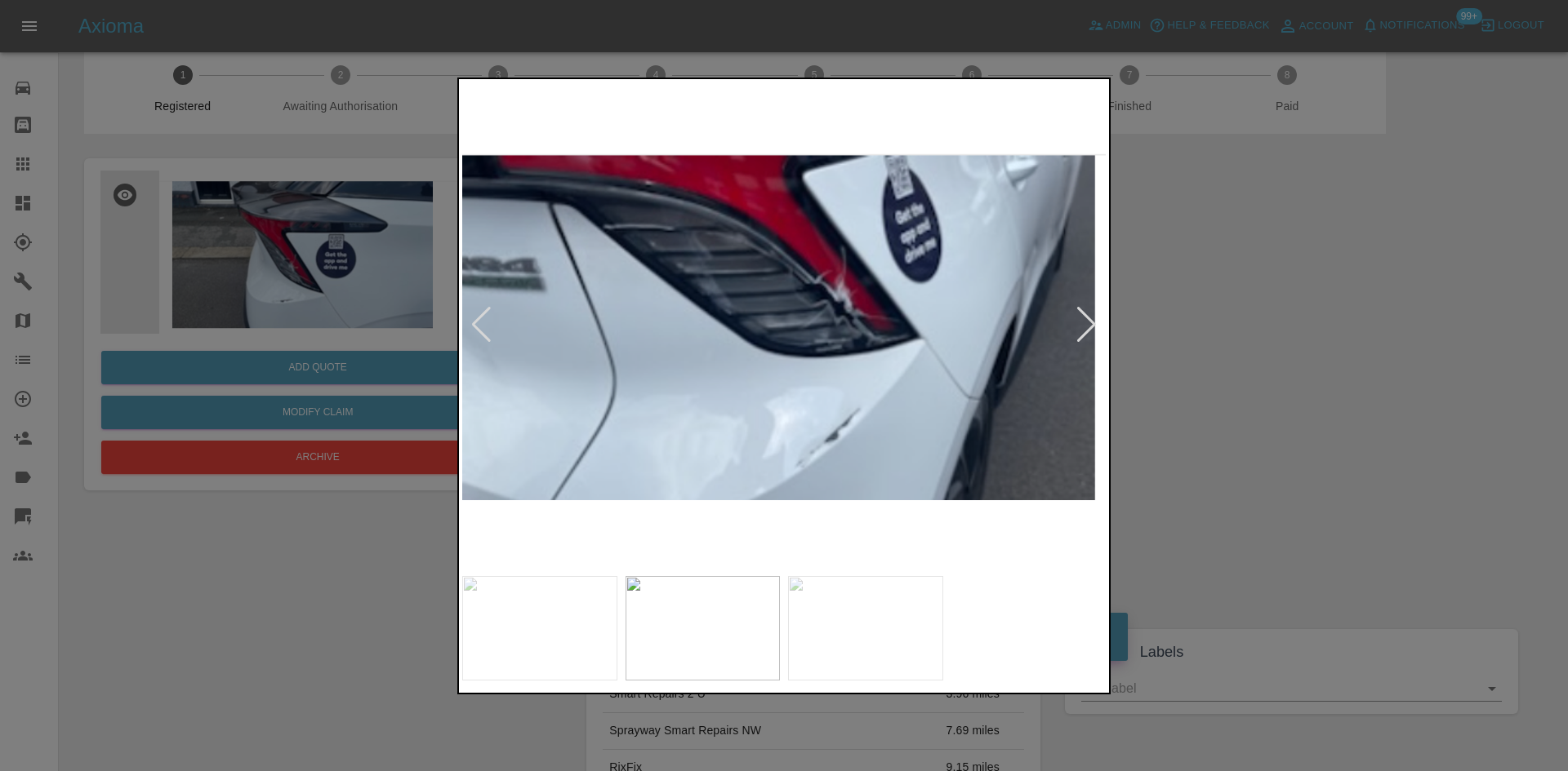
click at [1088, 319] on div at bounding box center [1086, 324] width 22 height 36
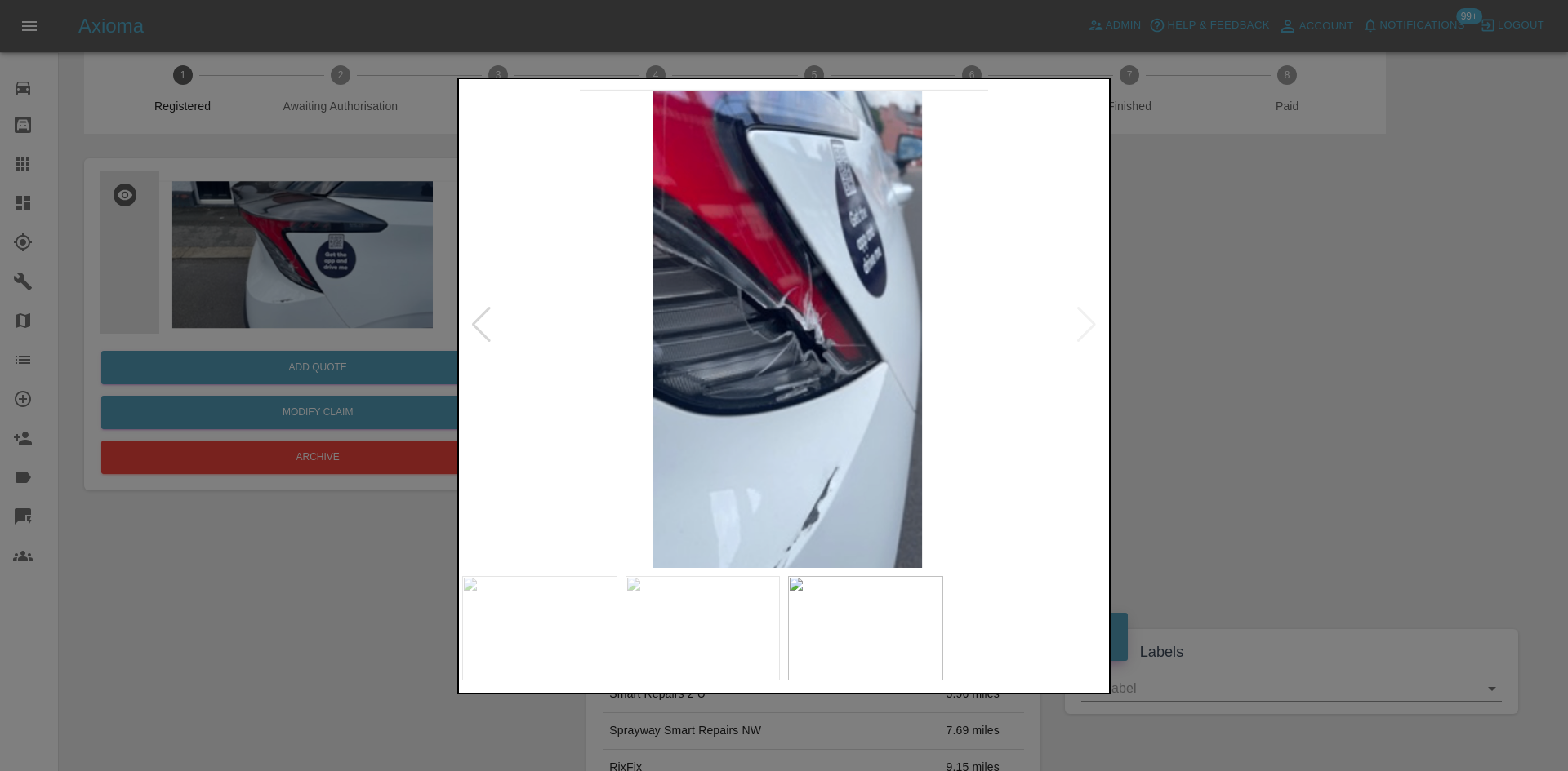
click at [1334, 374] on div at bounding box center [784, 385] width 1568 height 771
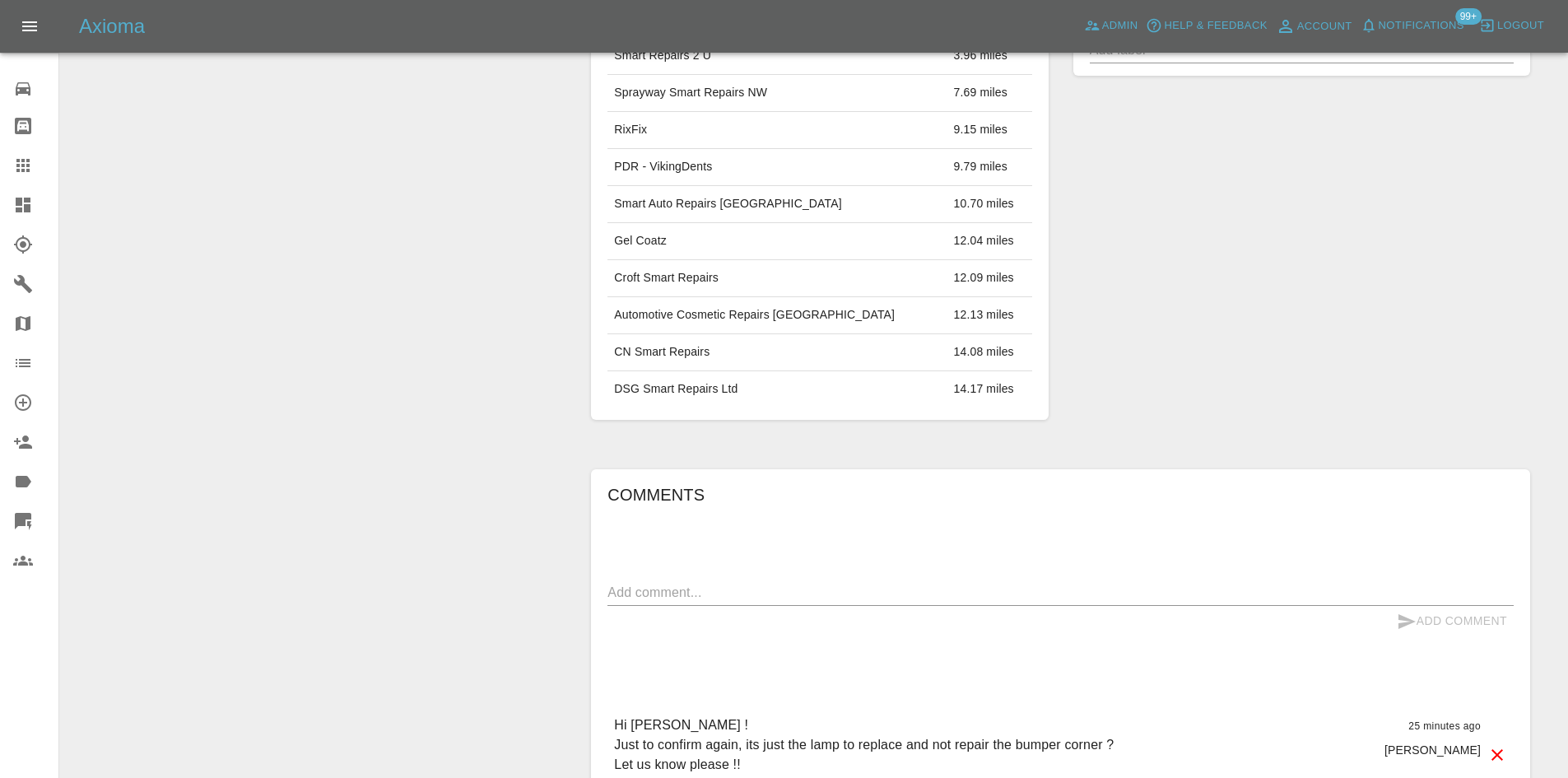
scroll to position [932, 0]
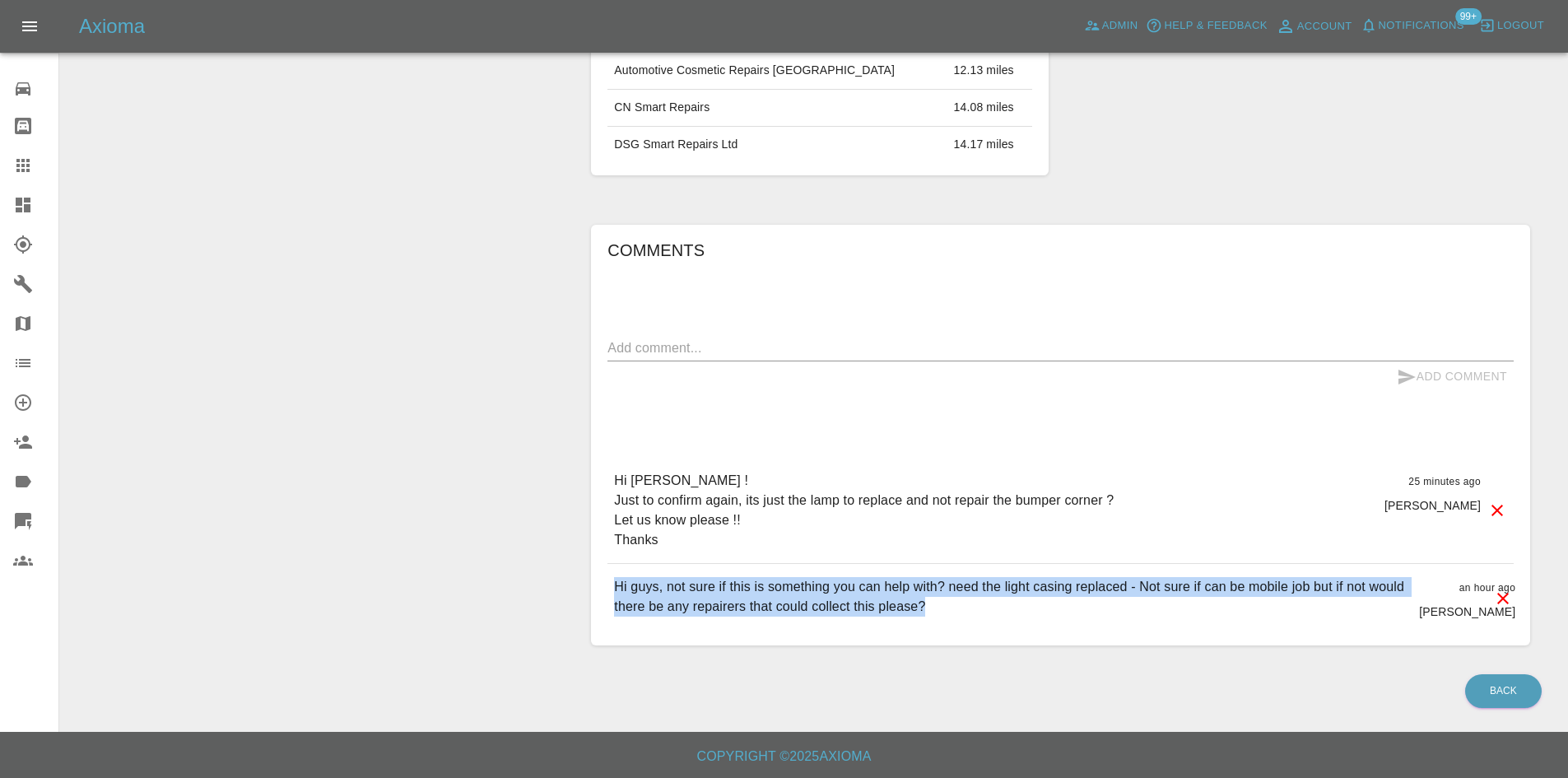
drag, startPoint x: 956, startPoint y: 607, endPoint x: 618, endPoint y: 583, distance: 338.9
click at [618, 583] on p "Hi guys, not sure if this is something you can help with? need the light casing…" at bounding box center [1010, 596] width 792 height 40
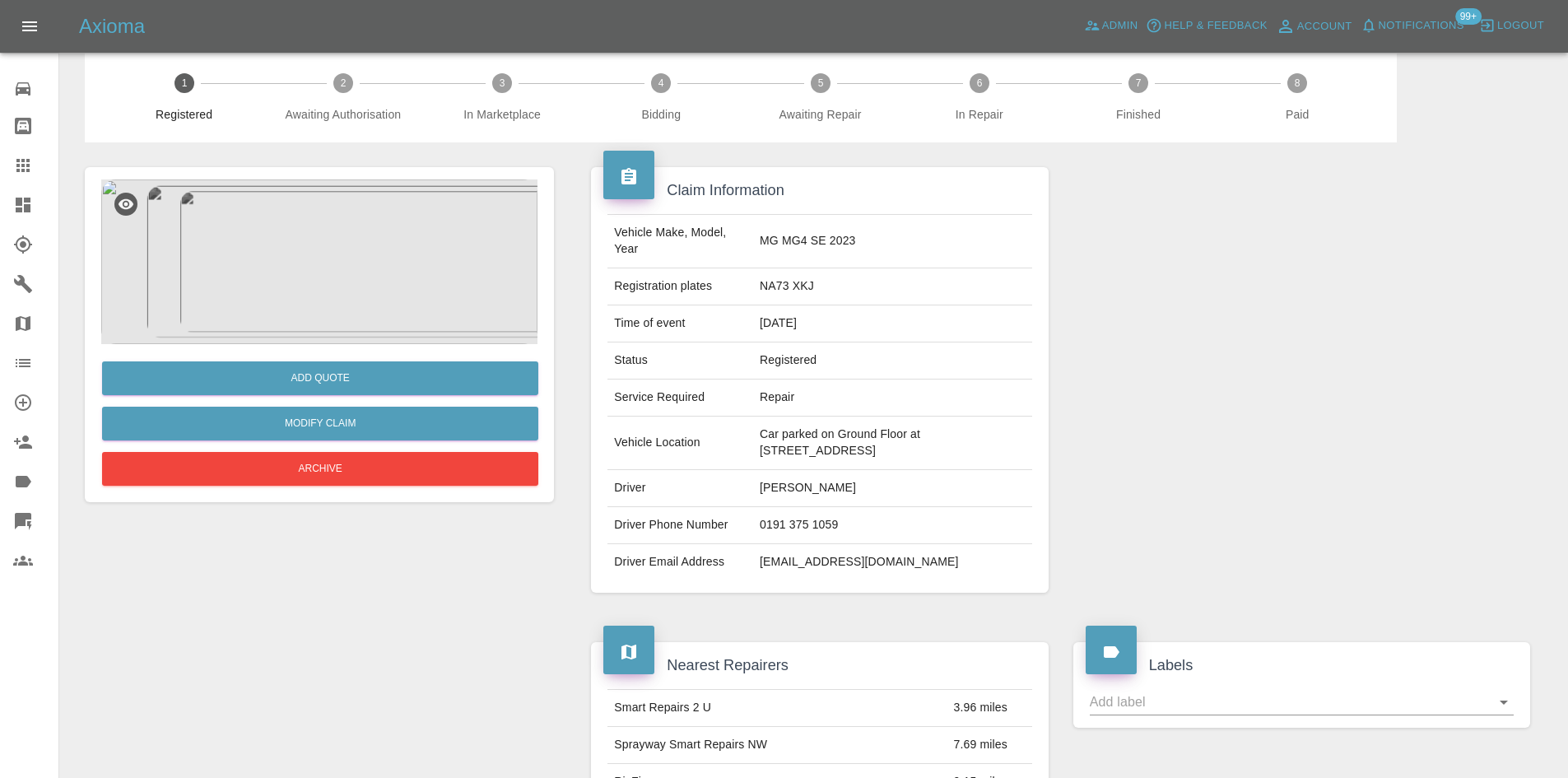
scroll to position [0, 0]
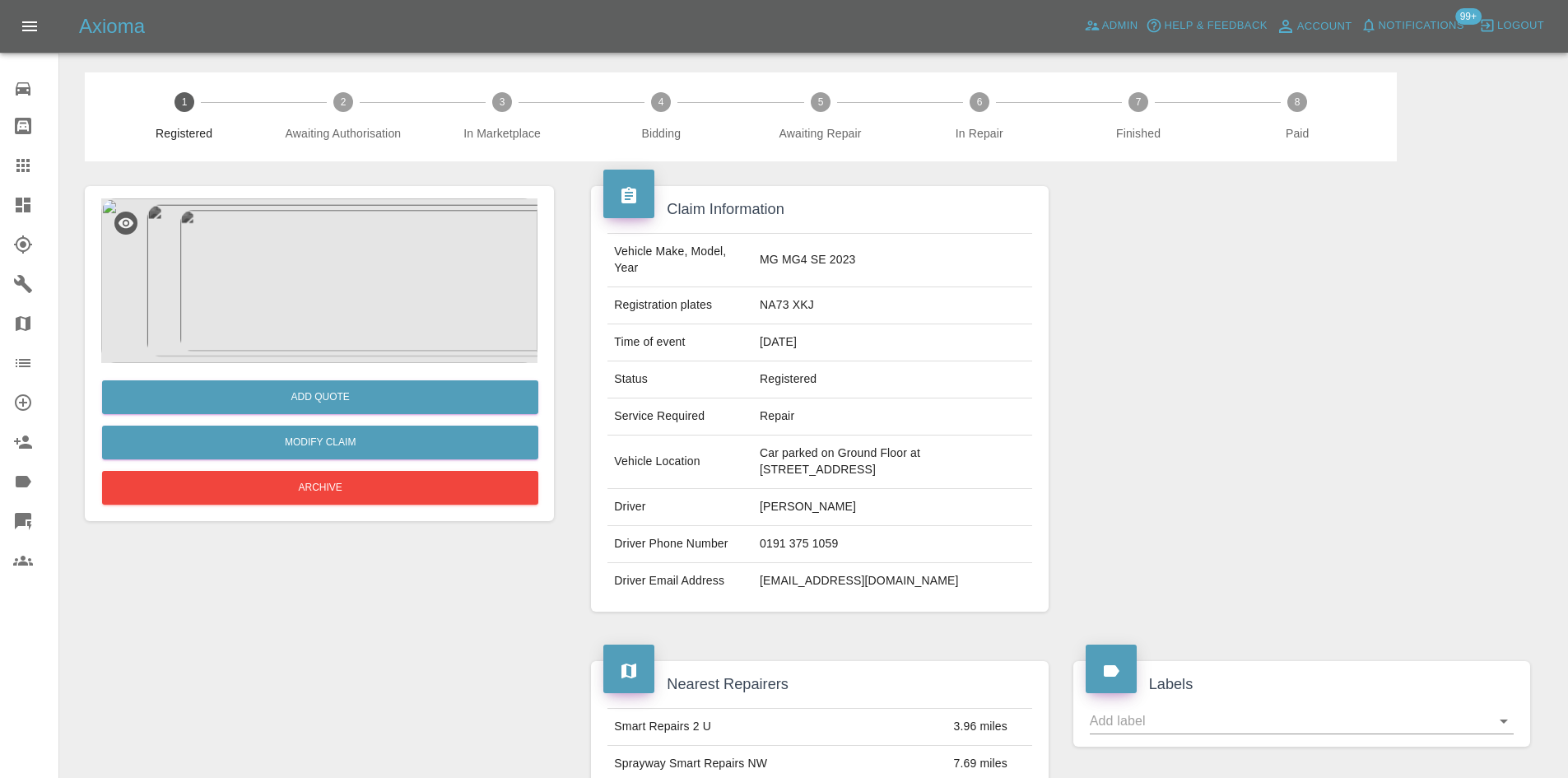
click at [352, 263] on img at bounding box center [319, 280] width 436 height 165
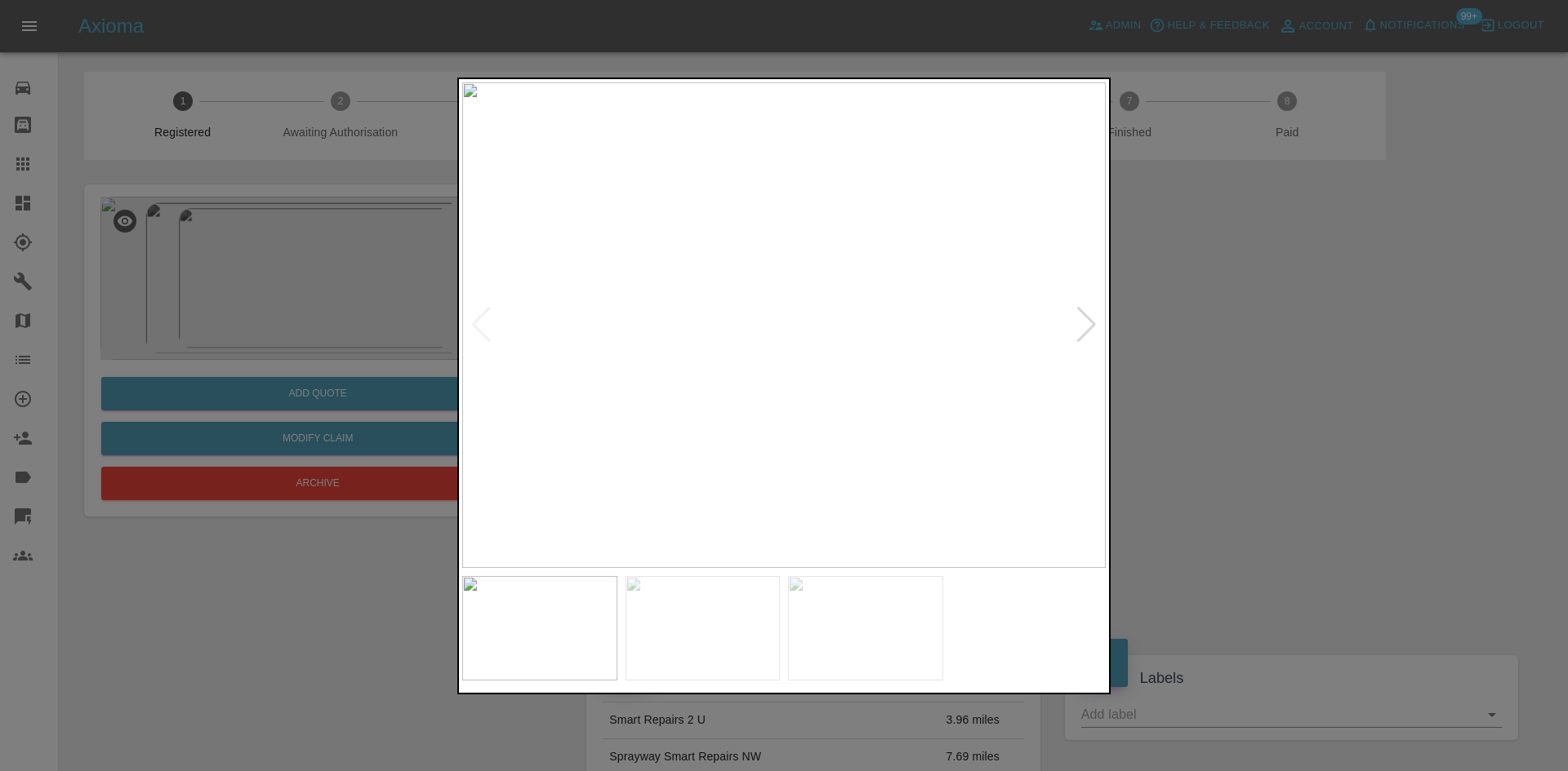
click at [1077, 334] on div at bounding box center [1086, 324] width 22 height 36
click at [1335, 364] on div at bounding box center [784, 385] width 1568 height 771
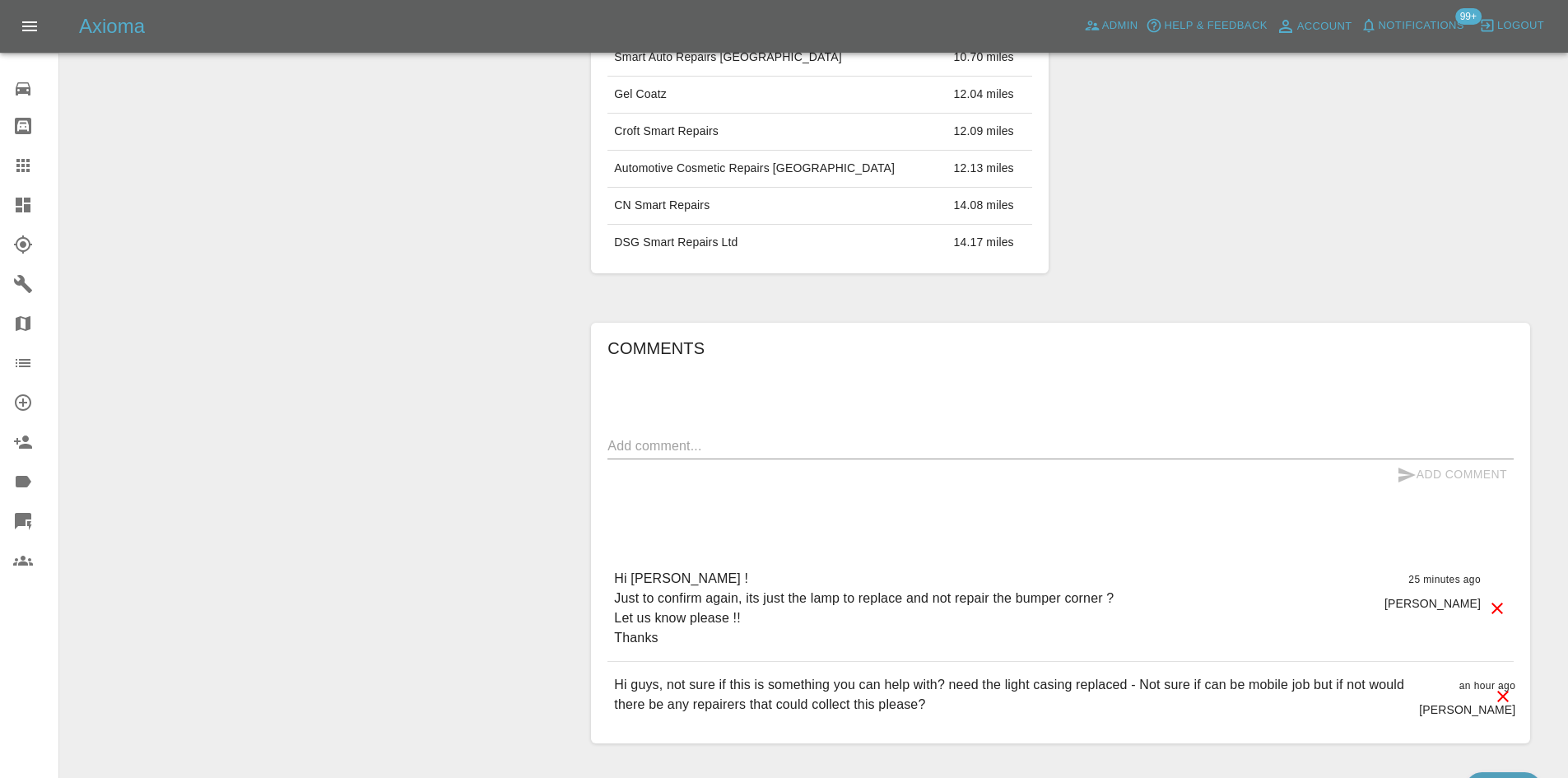
scroll to position [932, 0]
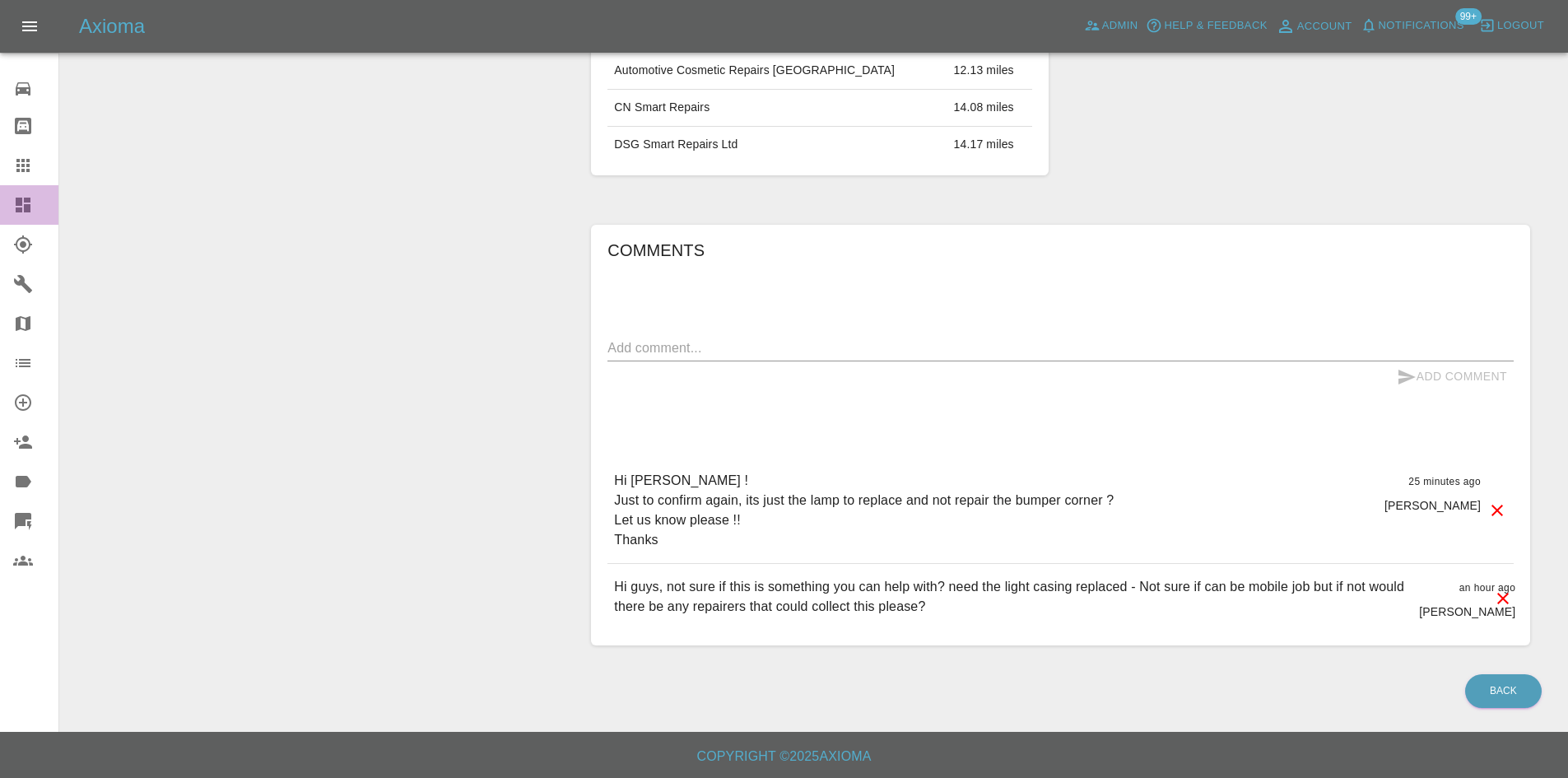
click at [8, 204] on link "Dashboard" at bounding box center [29, 205] width 59 height 40
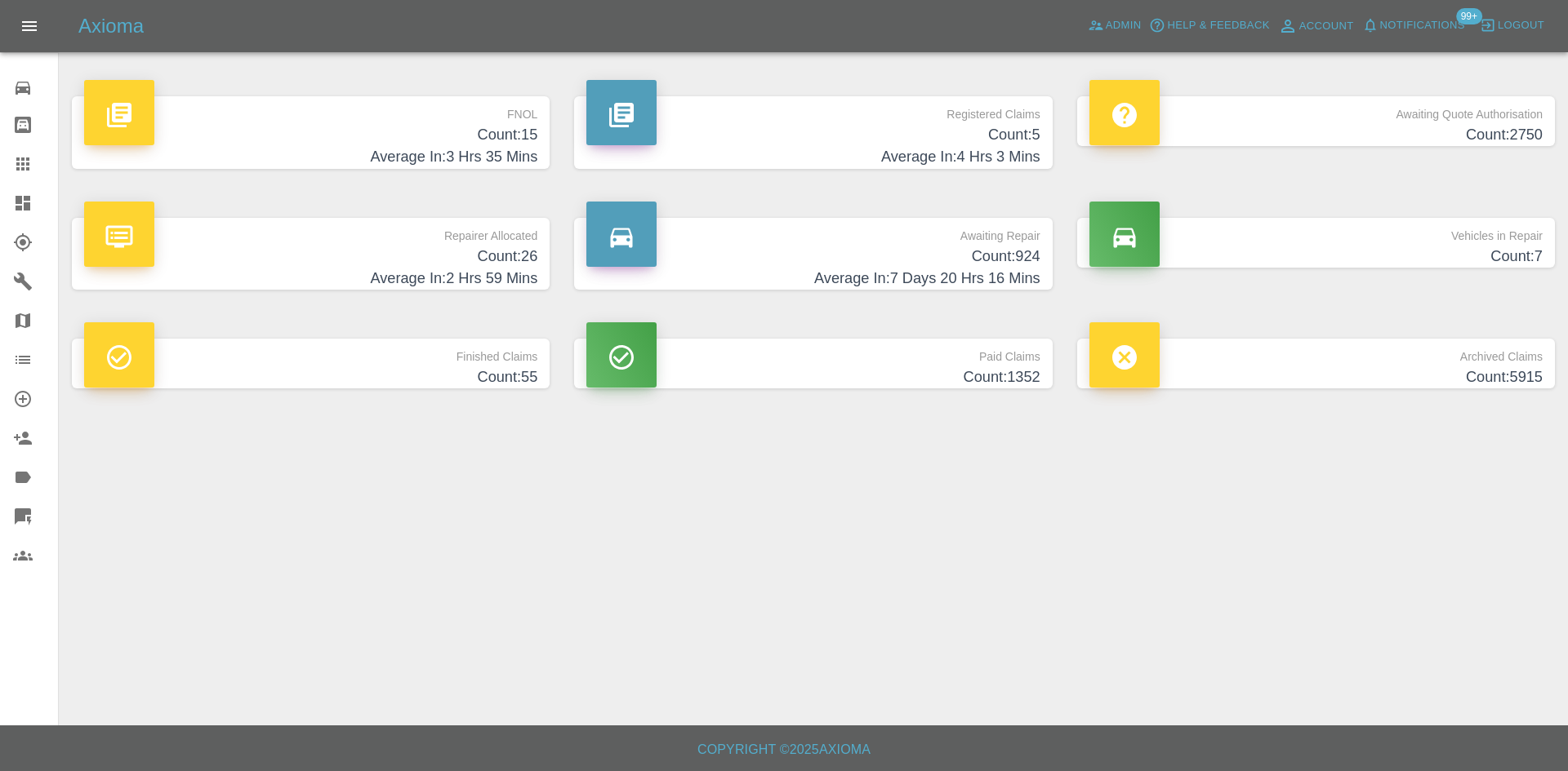
click at [989, 107] on p "Registered Claims" at bounding box center [813, 110] width 453 height 28
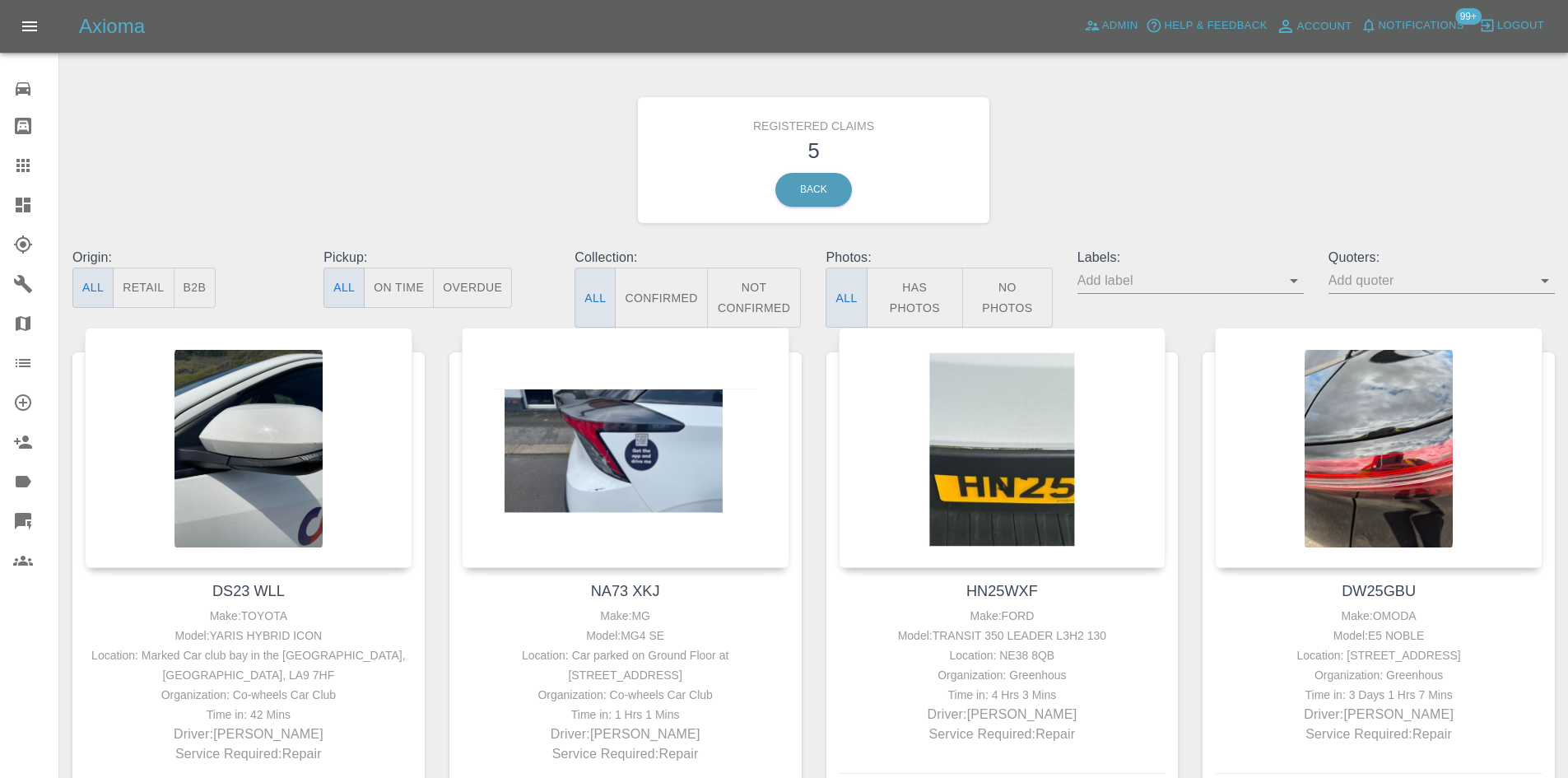
click at [1410, 28] on span "Notifications" at bounding box center [1422, 25] width 86 height 19
